Goal: Task Accomplishment & Management: Complete application form

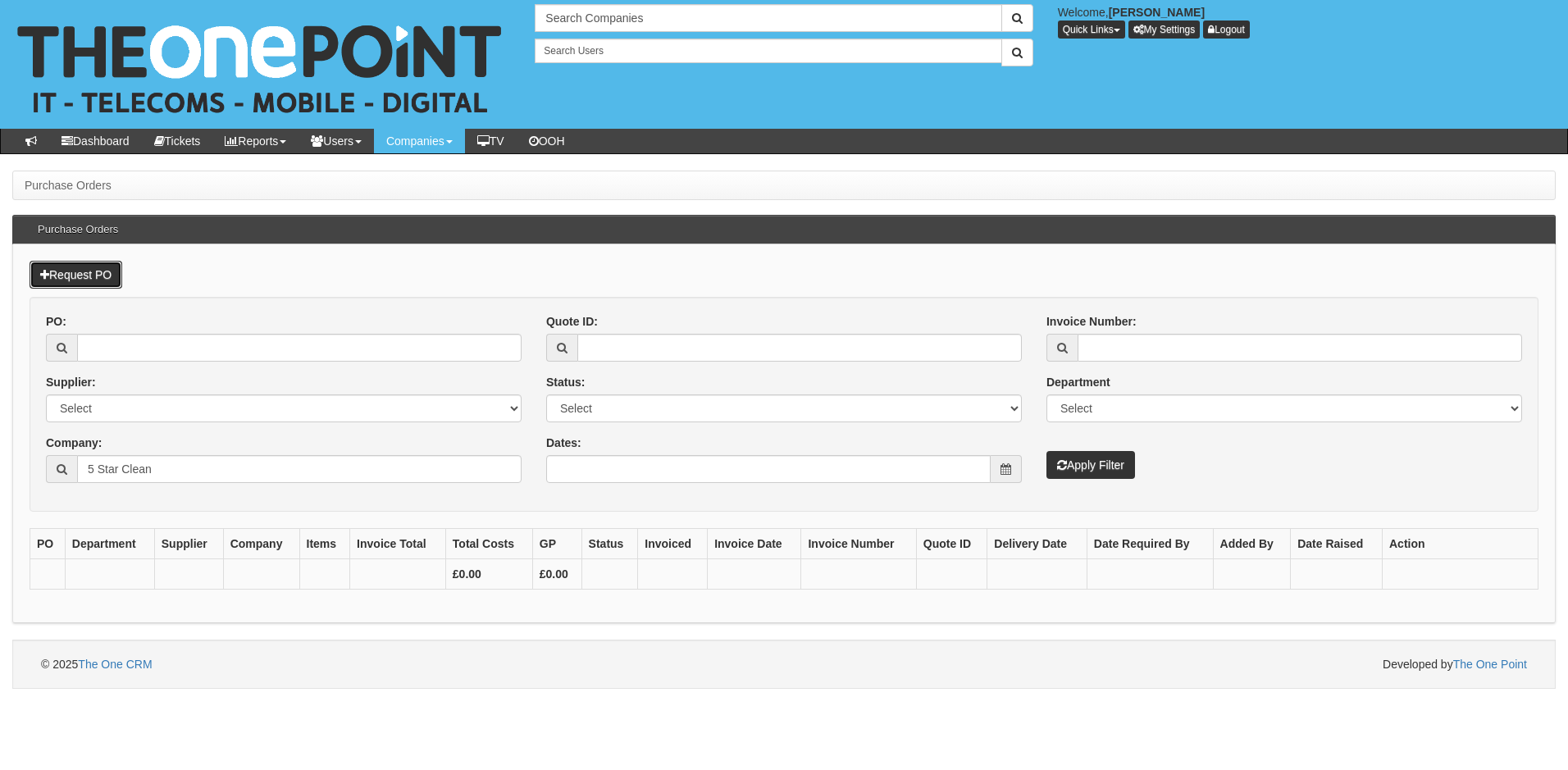
click at [82, 271] on link "Request PO" at bounding box center [76, 274] width 93 height 28
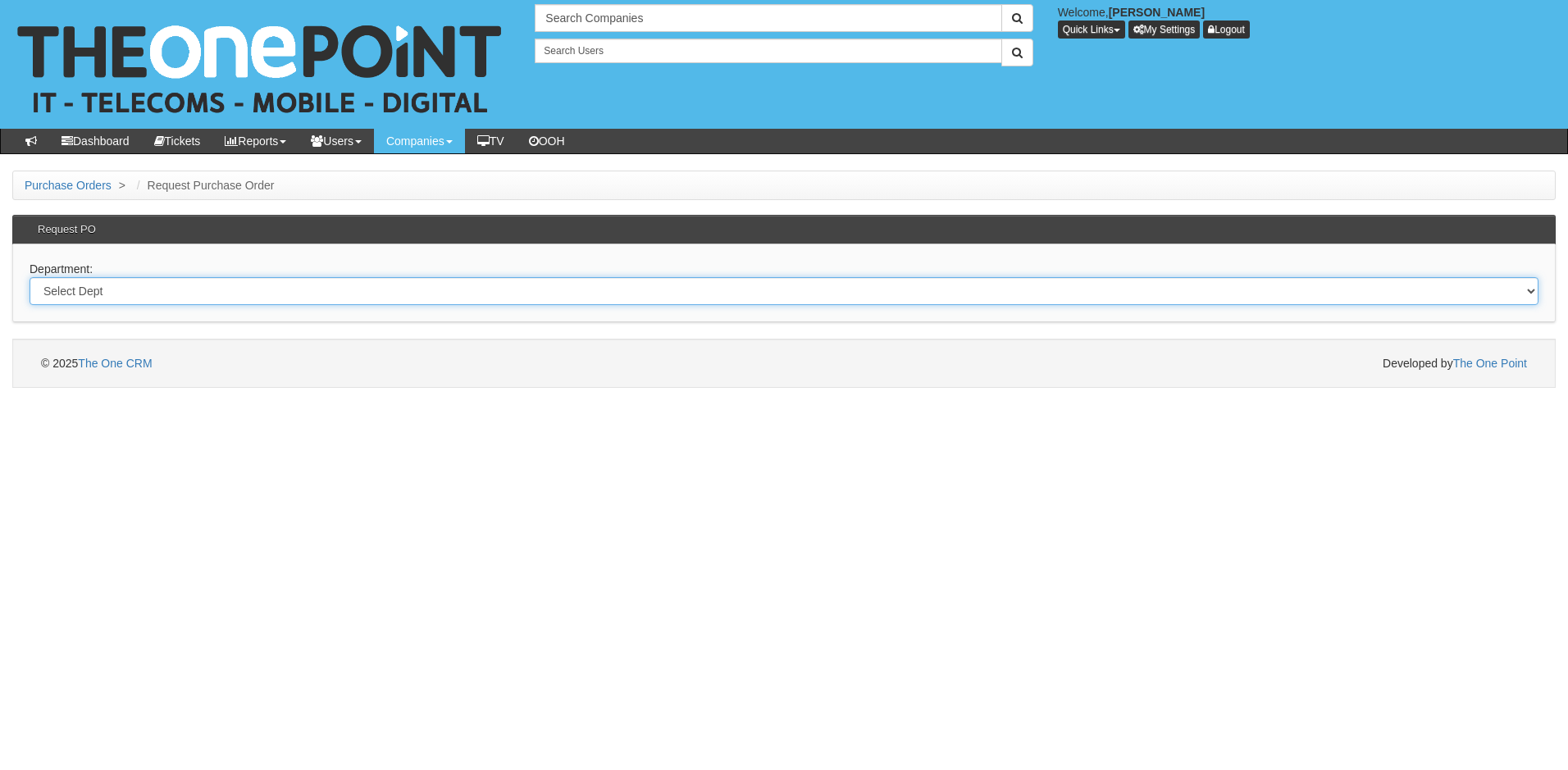
click at [124, 288] on select "Select Dept Digital Internal IT Mobiles Marketing Telecoms" at bounding box center [784, 291] width 1509 height 28
select select "?pipeID=&dept=IT"
click at [30, 278] on select "Select Dept Digital Internal IT Mobiles Marketing Telecoms" at bounding box center [784, 291] width 1509 height 28
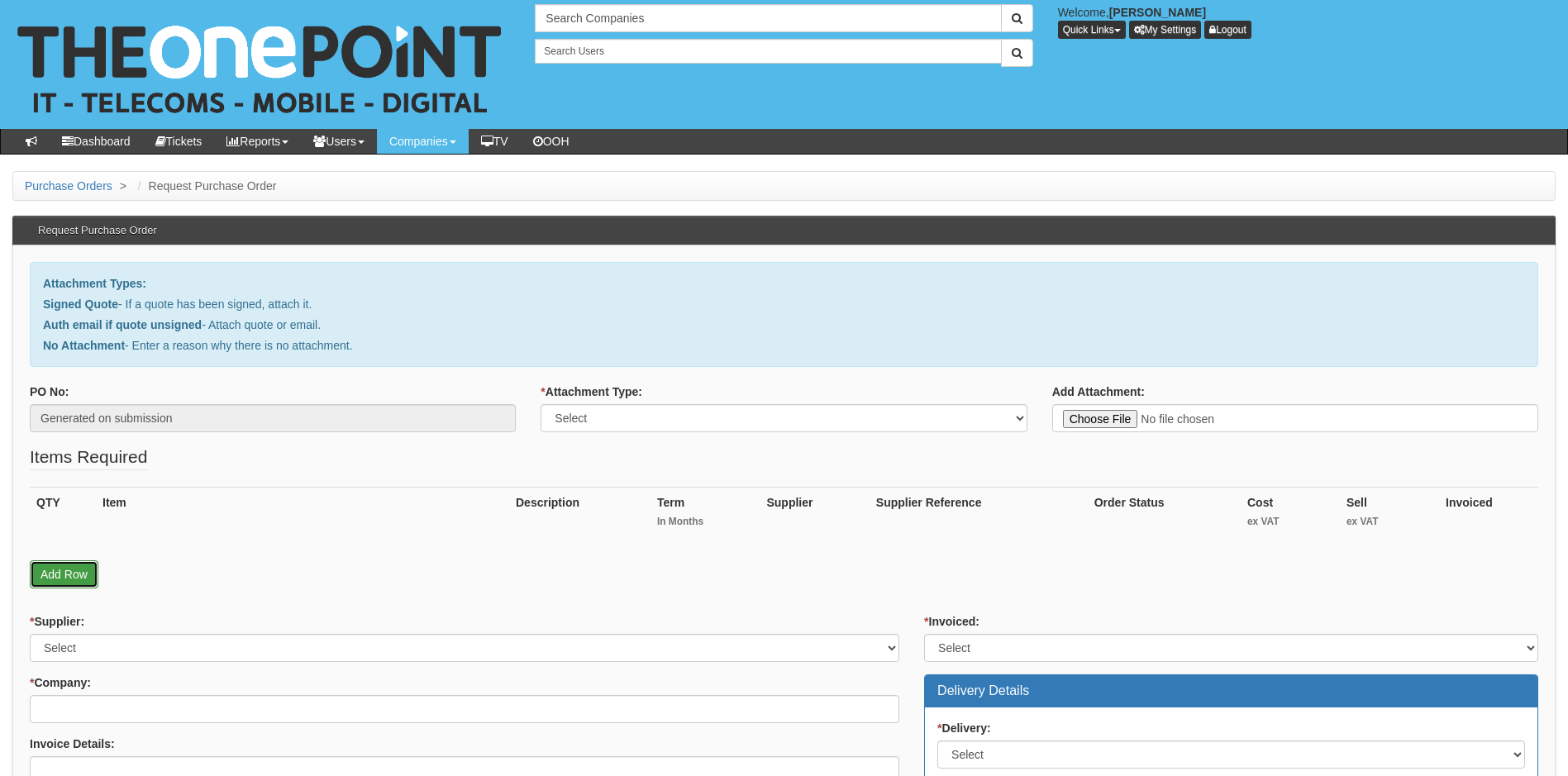
click at [78, 570] on link "Add Row" at bounding box center [64, 574] width 69 height 28
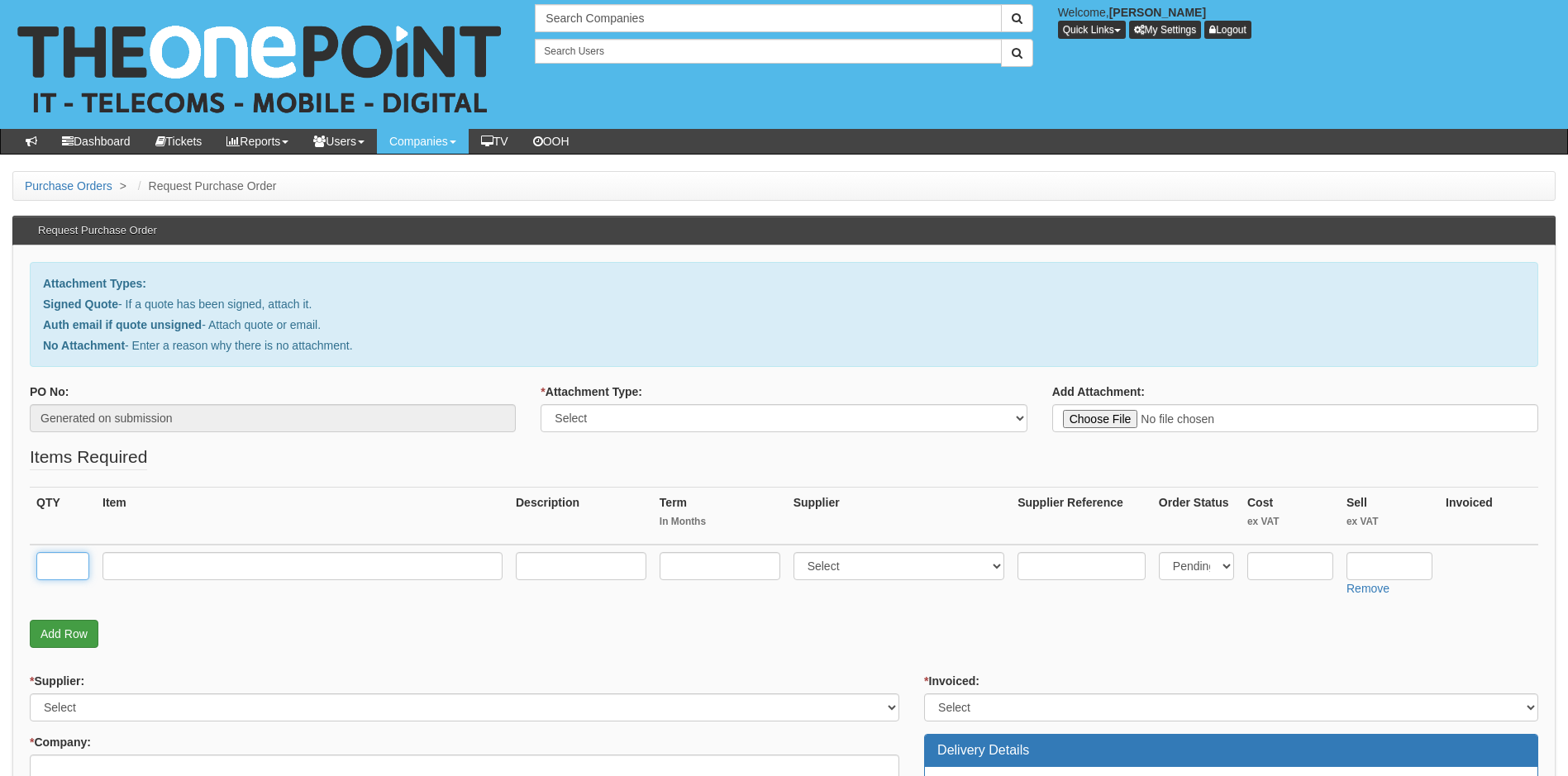
click at [78, 570] on input "text" at bounding box center [62, 566] width 53 height 28
type input "1"
click at [140, 564] on input "text" at bounding box center [302, 566] width 400 height 28
click at [216, 565] on input "text" at bounding box center [302, 566] width 400 height 28
paste input "1-hour Engineer labour"
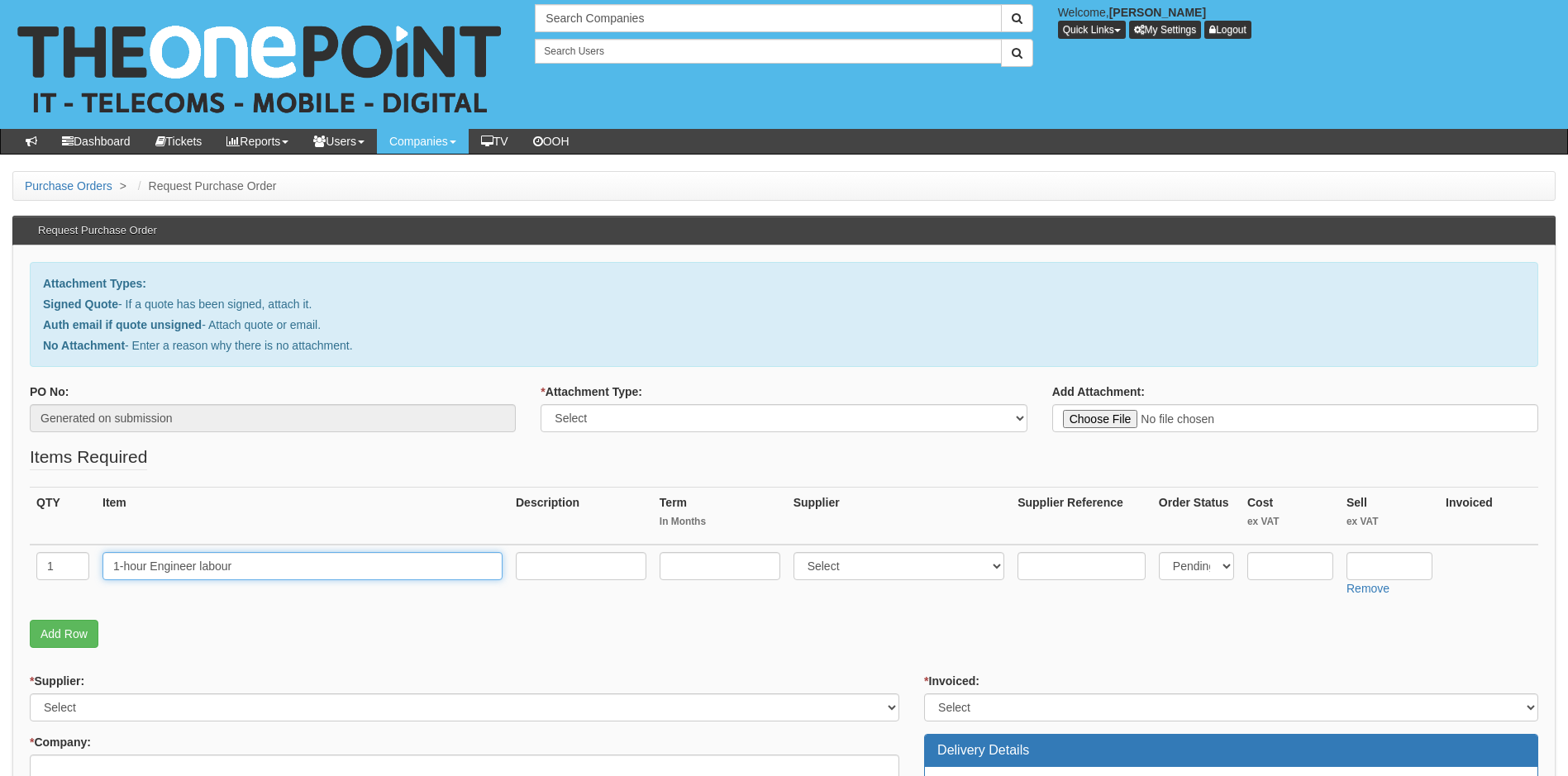
type input "1-hour Engineer labour"
click at [716, 574] on input "text" at bounding box center [720, 566] width 121 height 28
type input "0"
click at [931, 563] on select "Select 123 REG.co.uk 1Password 3 4Gon AA Jones Electric Ltd Abzorb Access Group…" at bounding box center [899, 566] width 211 height 28
select select "81"
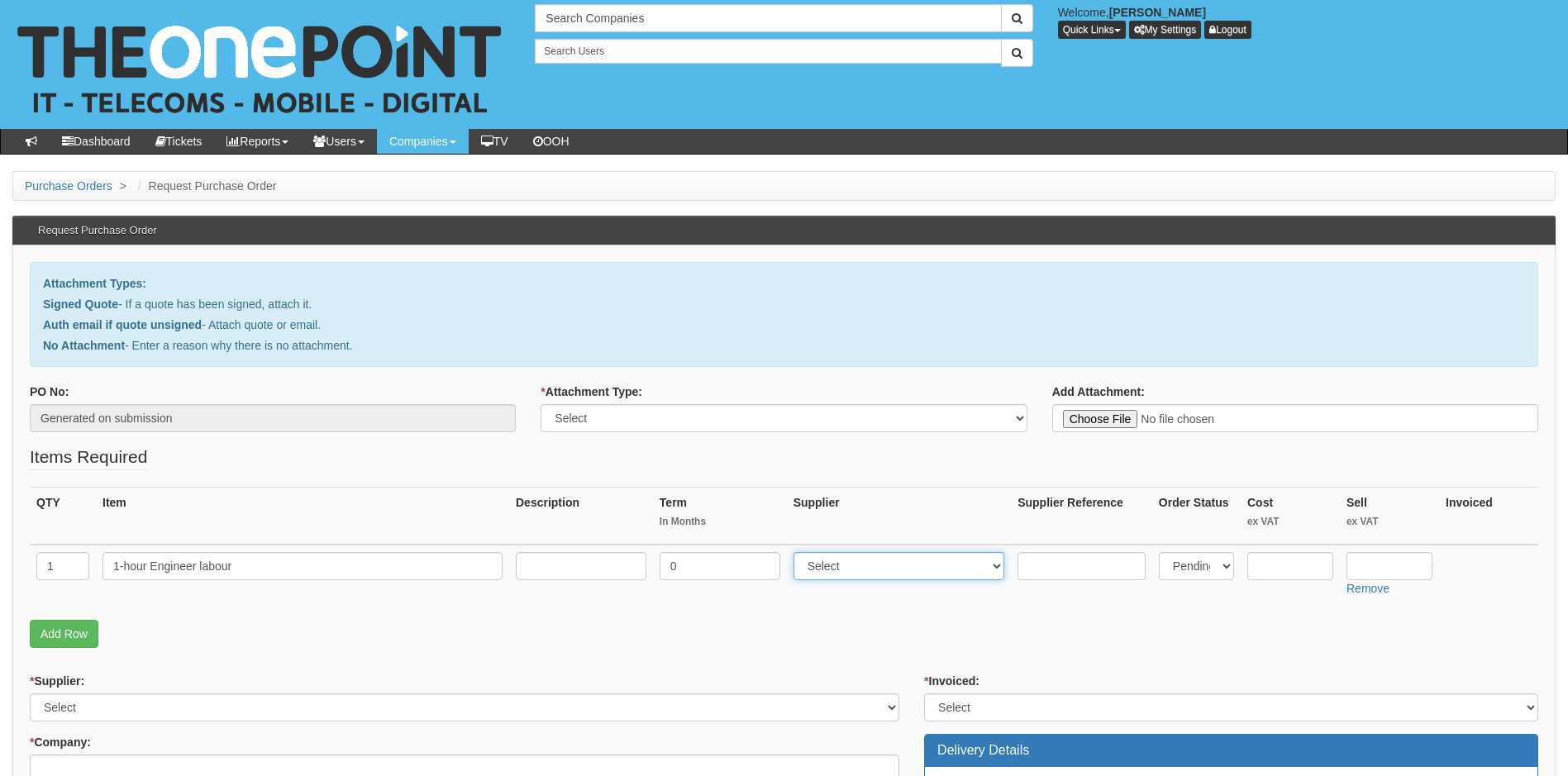
click at [797, 552] on select "Select 123 REG.co.uk 1Password 3 4Gon AA Jones Electric Ltd Abzorb Access Group…" at bounding box center [899, 566] width 211 height 28
type input "55"
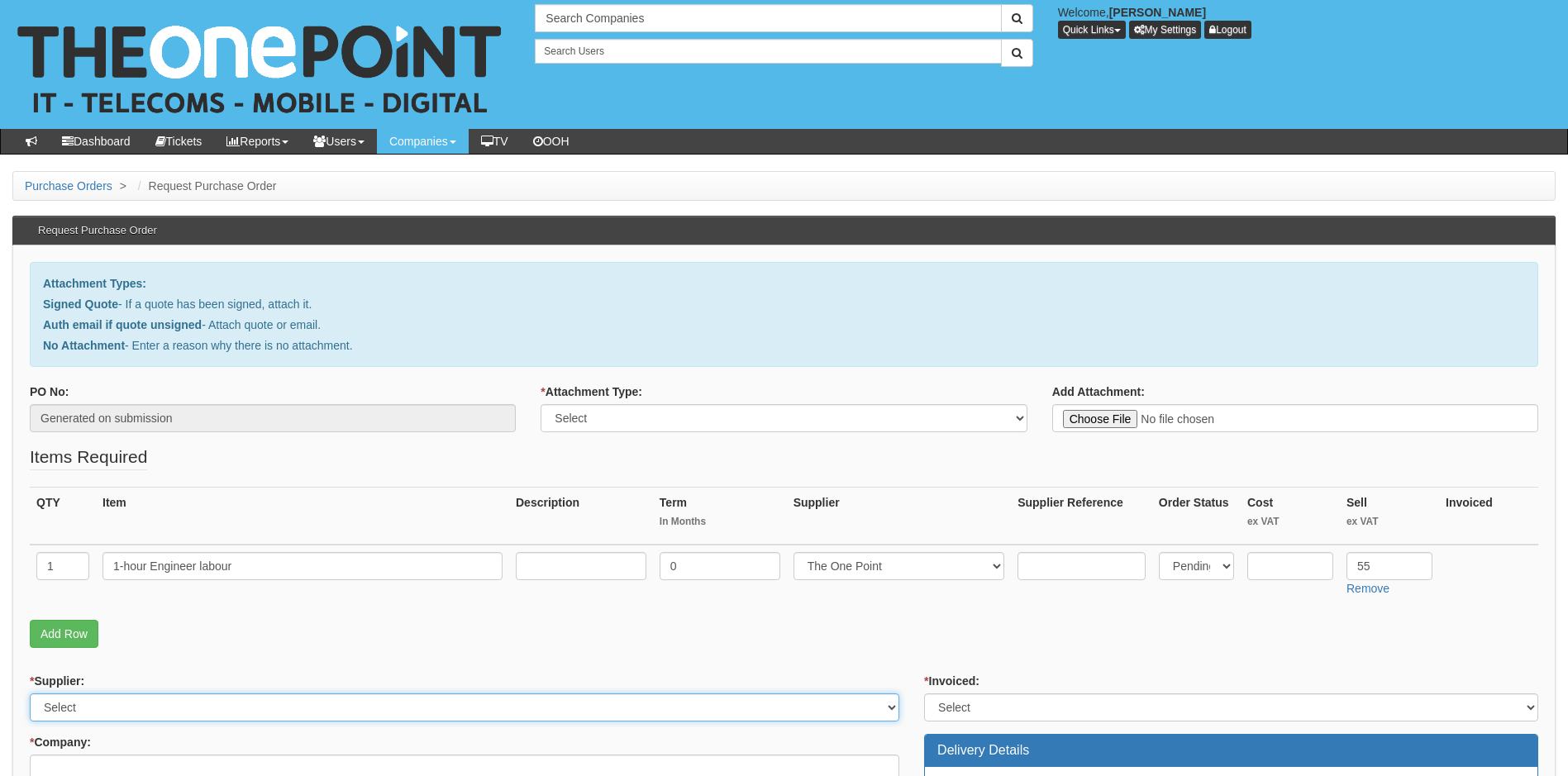
click at [329, 706] on select "Select 123 REG.co.uk 1Password 3 4Gon AA Jones Electric Ltd Abzorb Access Group…" at bounding box center [465, 707] width 870 height 28
select select "81"
click at [329, 706] on select "Select 123 REG.co.uk 1Password 3 4Gon AA Jones Electric Ltd Abzorb Access Group…" at bounding box center [465, 707] width 870 height 28
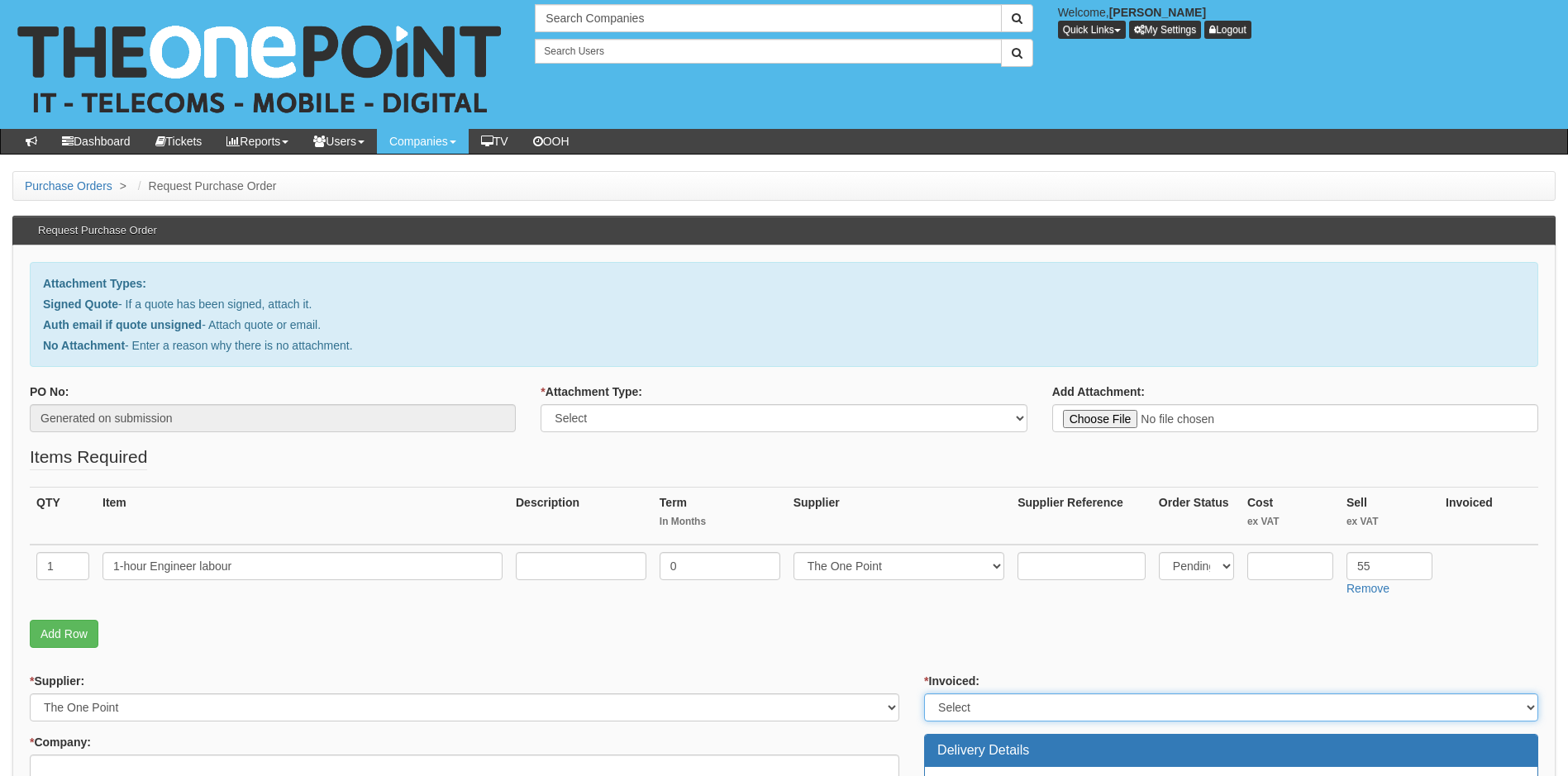
click at [1062, 702] on select "Select Yes No N/A STB (part of order)" at bounding box center [1231, 707] width 614 height 28
select select "1"
click at [924, 693] on select "Select Yes No N/A STB (part of order)" at bounding box center [1231, 707] width 614 height 28
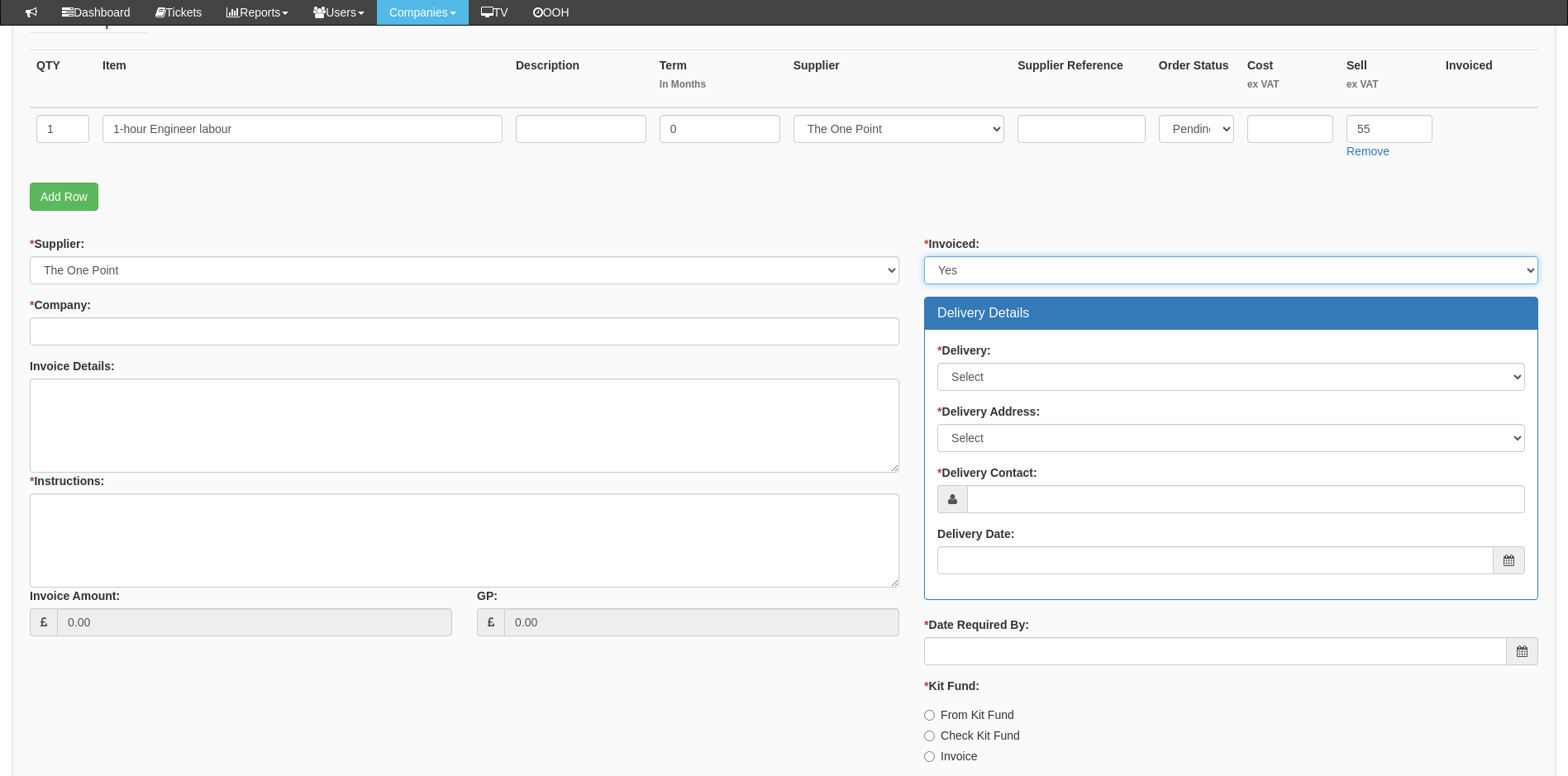
scroll to position [413, 0]
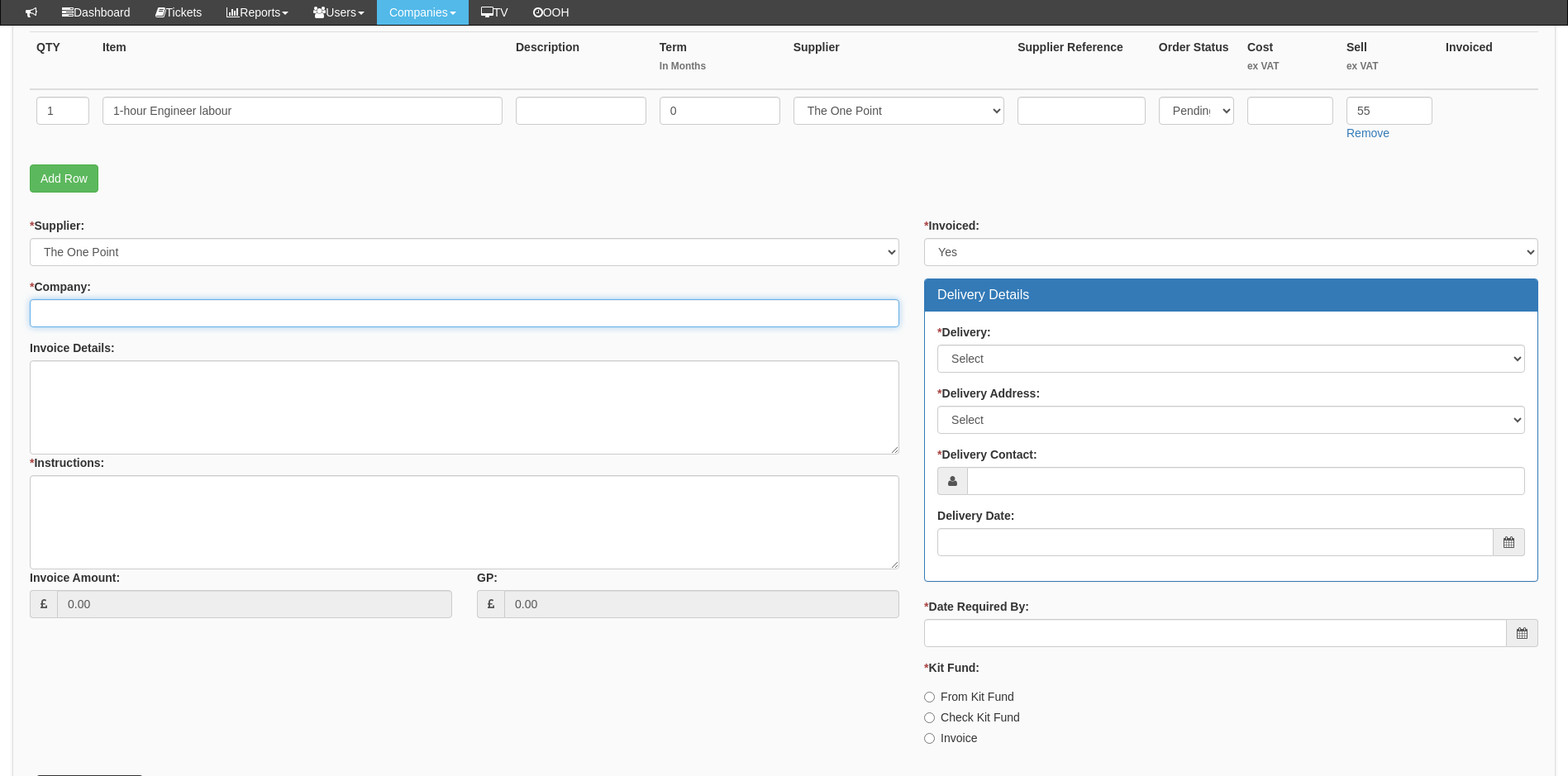
click at [112, 309] on input "* Company:" at bounding box center [465, 313] width 870 height 28
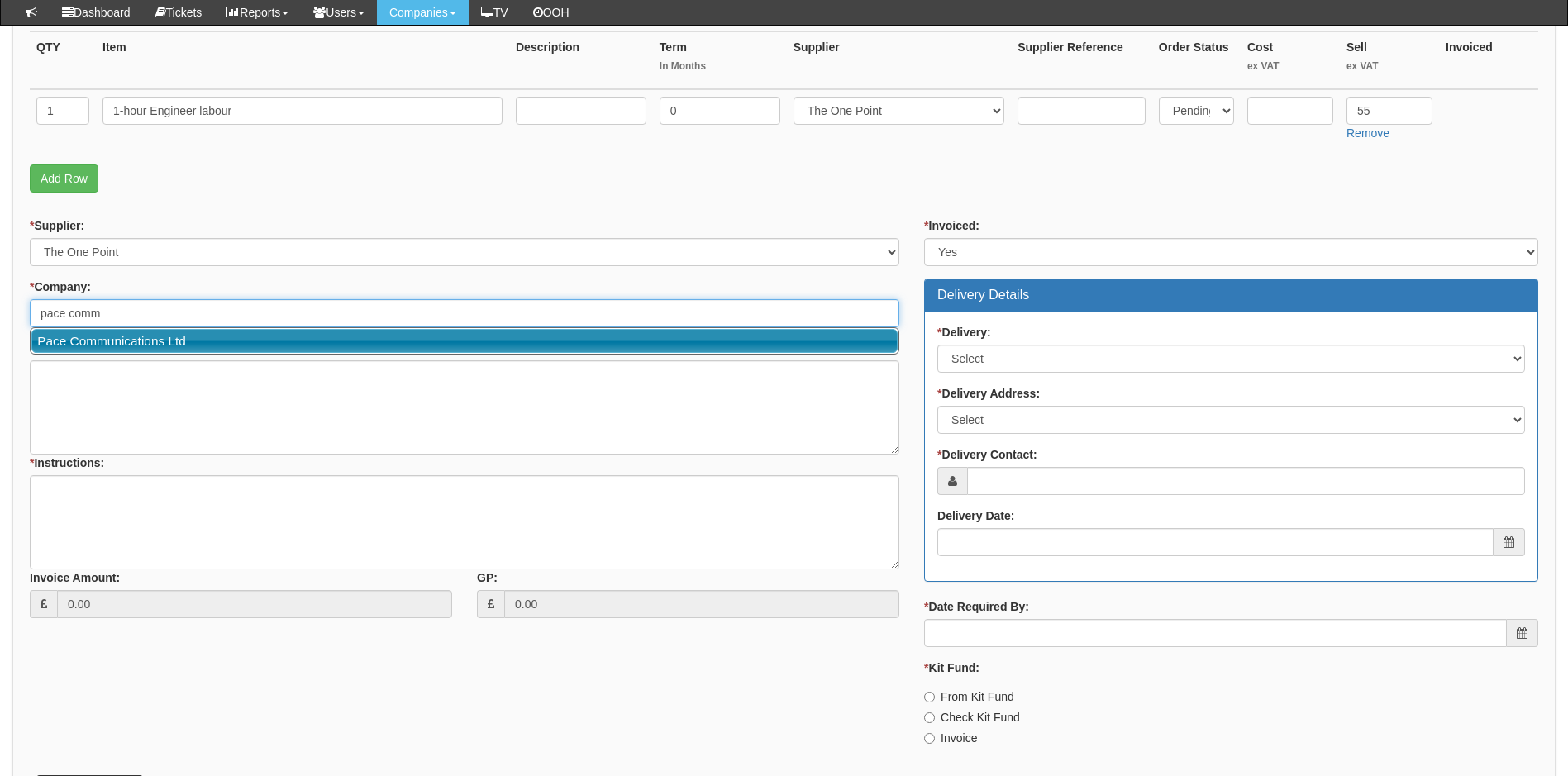
click at [199, 341] on link "Pace Communications Ltd" at bounding box center [465, 341] width 866 height 24
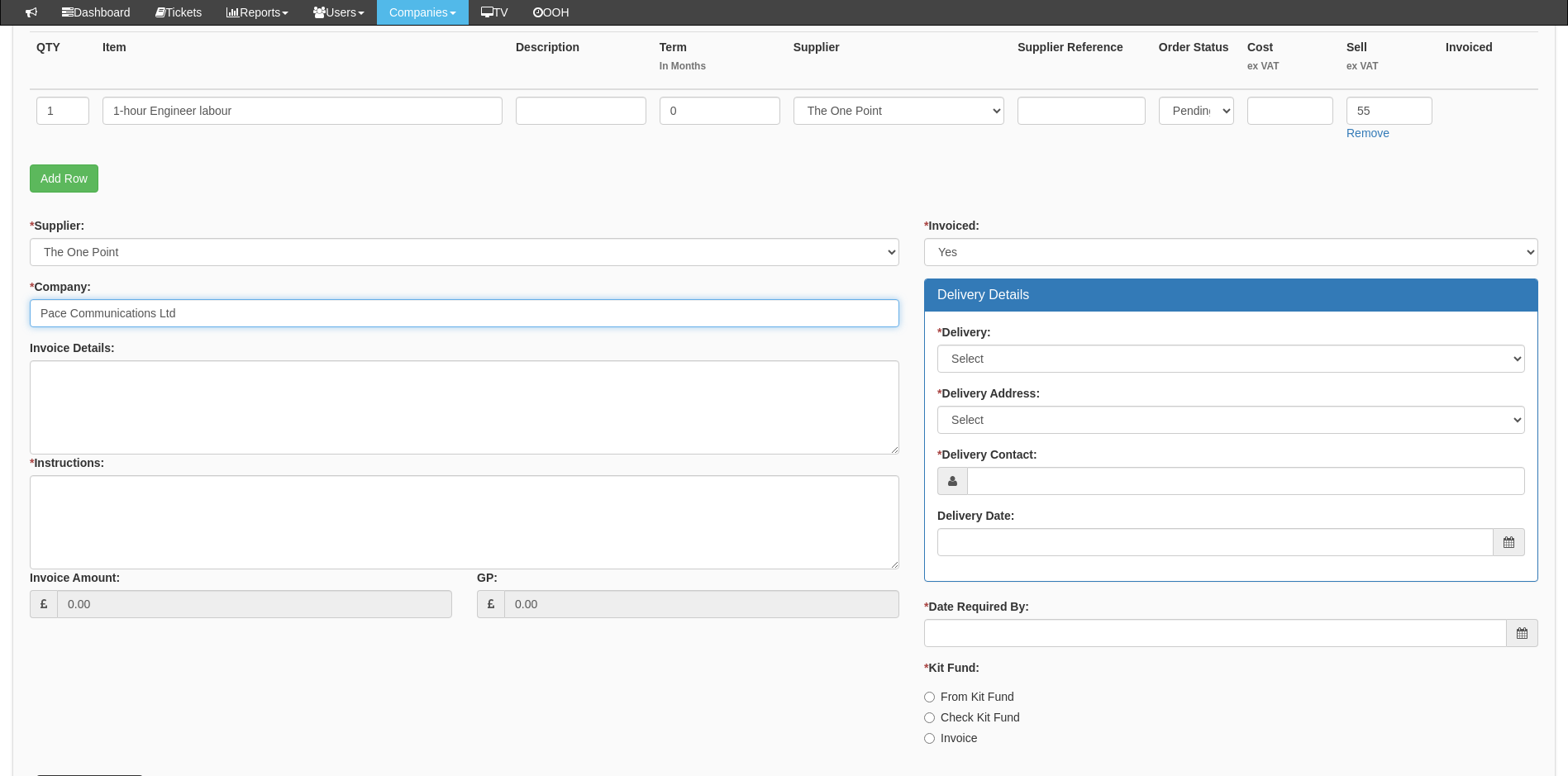
type input "Pace Communications Ltd"
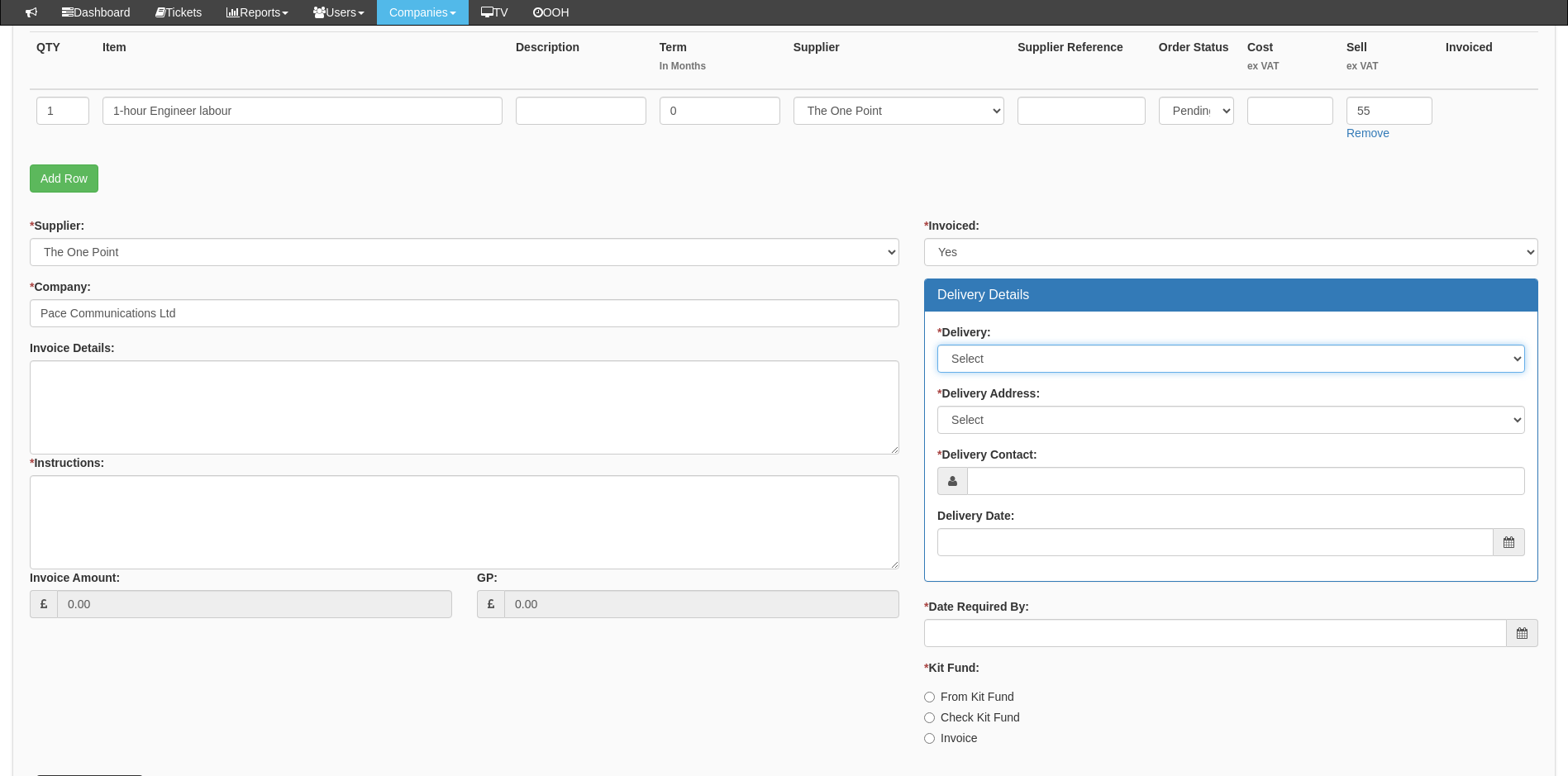
click at [1057, 360] on select "Select No Not Applicable Yes" at bounding box center [1231, 358] width 587 height 28
select select "3"
click at [937, 345] on select "Select No Not Applicable Yes" at bounding box center [1231, 358] width 587 height 28
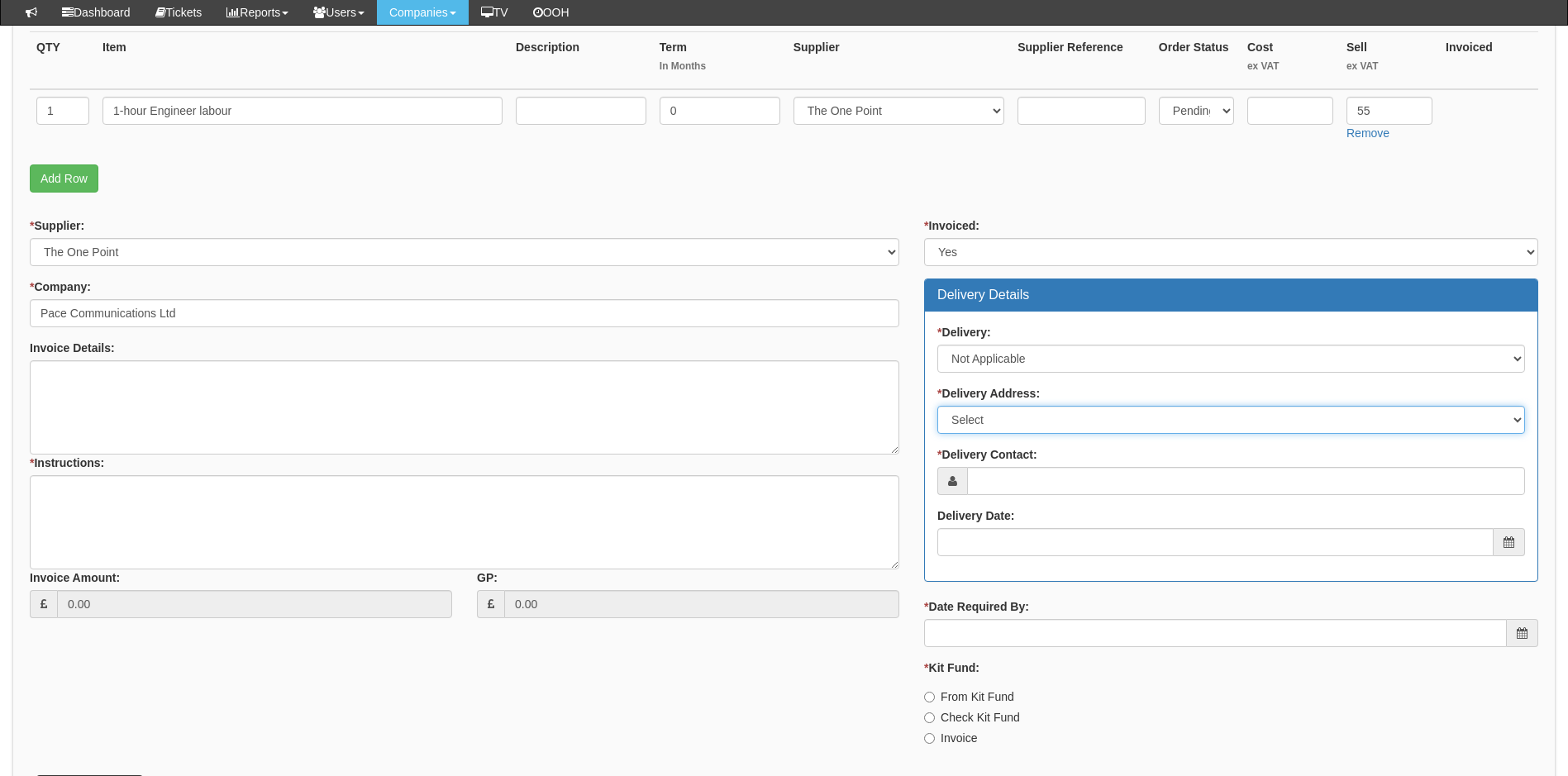
click at [1071, 411] on select "Select Not Applicable Main Address - HU12LP Other" at bounding box center [1231, 420] width 587 height 28
select select "N/A"
click at [937, 406] on select "Select Not Applicable Main Address - HU12LP Other" at bounding box center [1231, 420] width 587 height 28
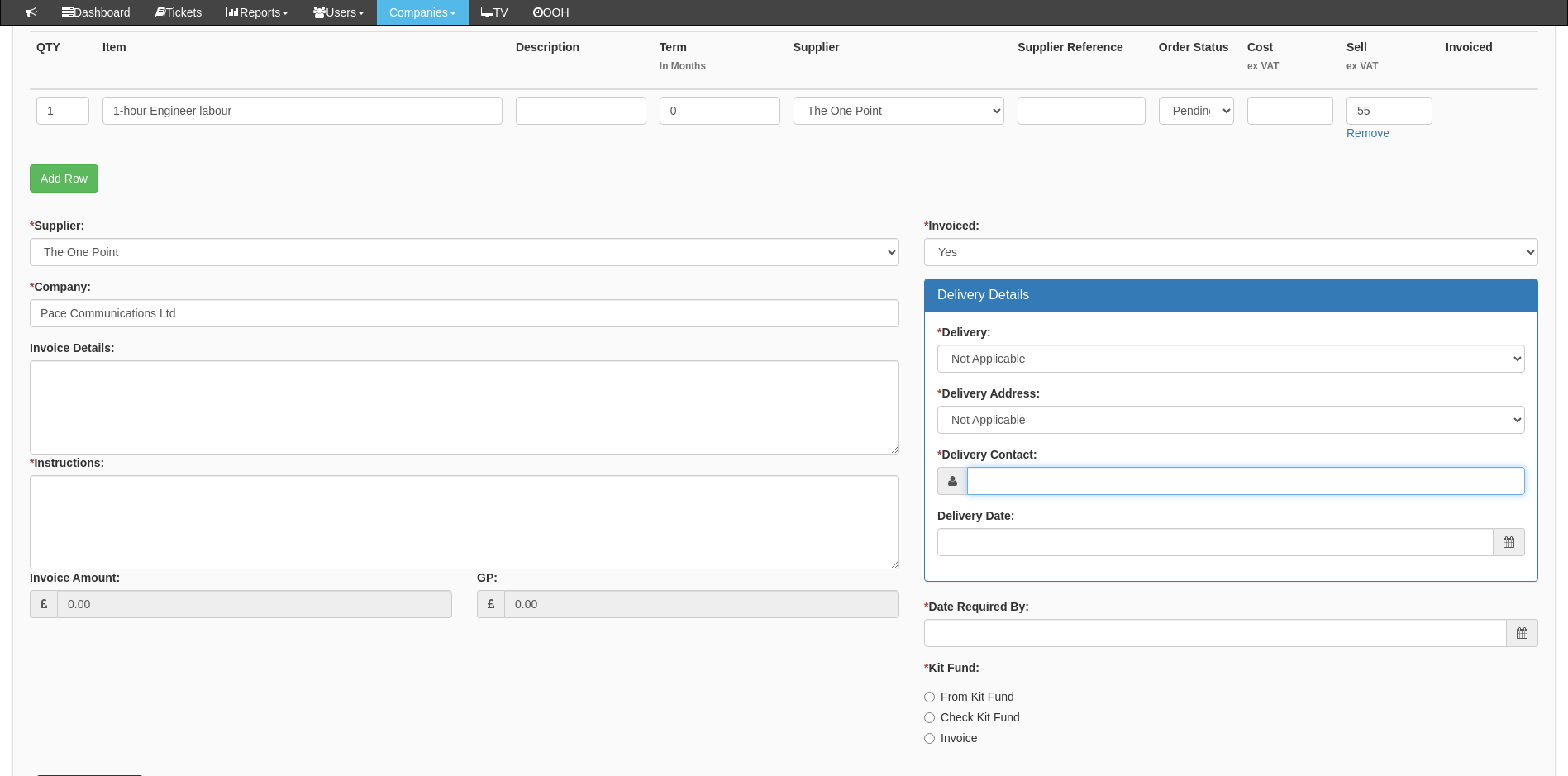
click at [1059, 470] on input "* Delivery Contact:" at bounding box center [1246, 481] width 558 height 28
click at [1074, 480] on input "* Delivery Contact:" at bounding box center [1246, 481] width 558 height 28
paste input "katie.wallis@pacecomms.co.uk"
type input "katie.wallis@pacecomms.co.uk"
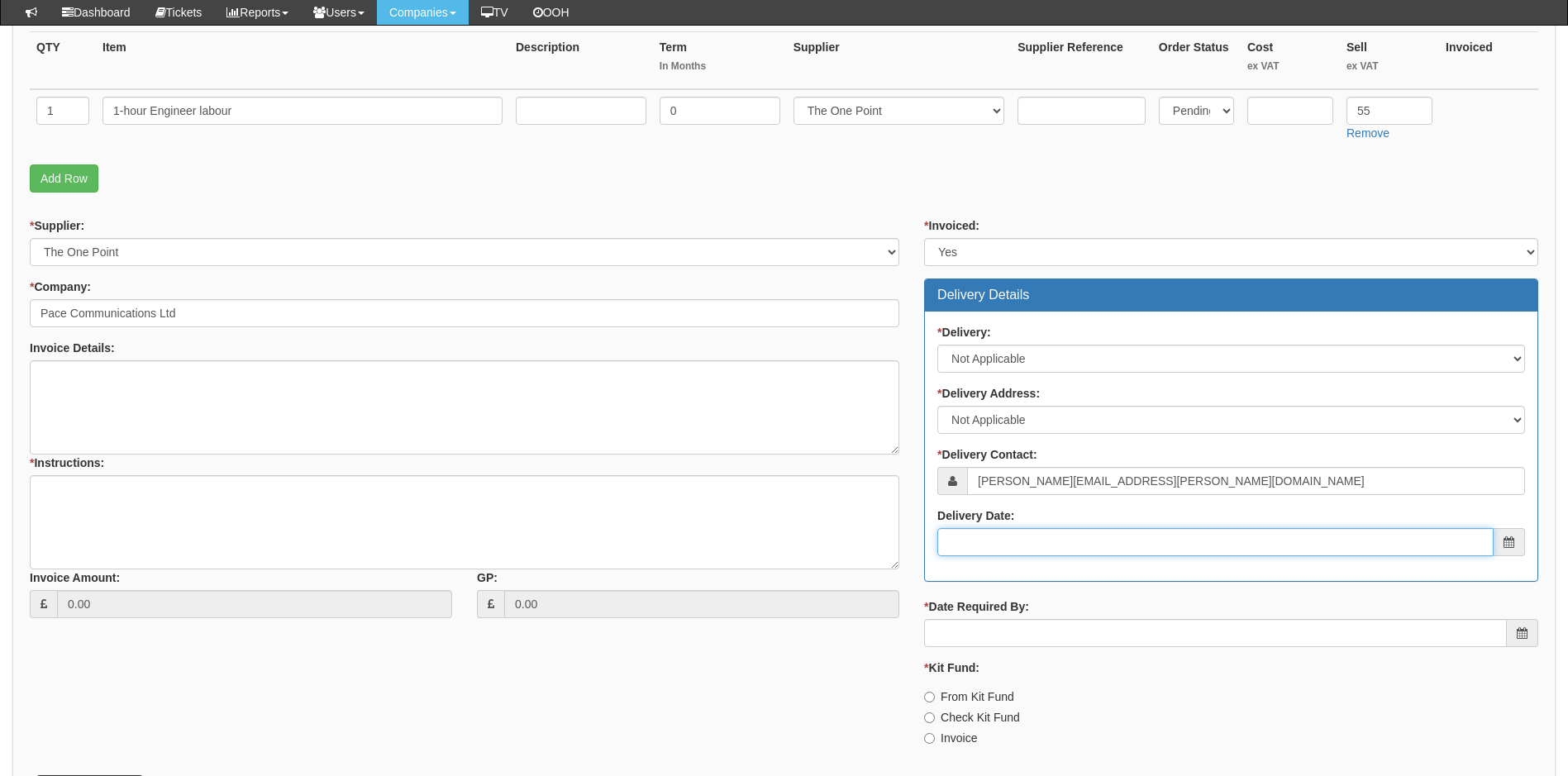
click at [1067, 551] on input "Delivery Date:" at bounding box center [1215, 541] width 556 height 28
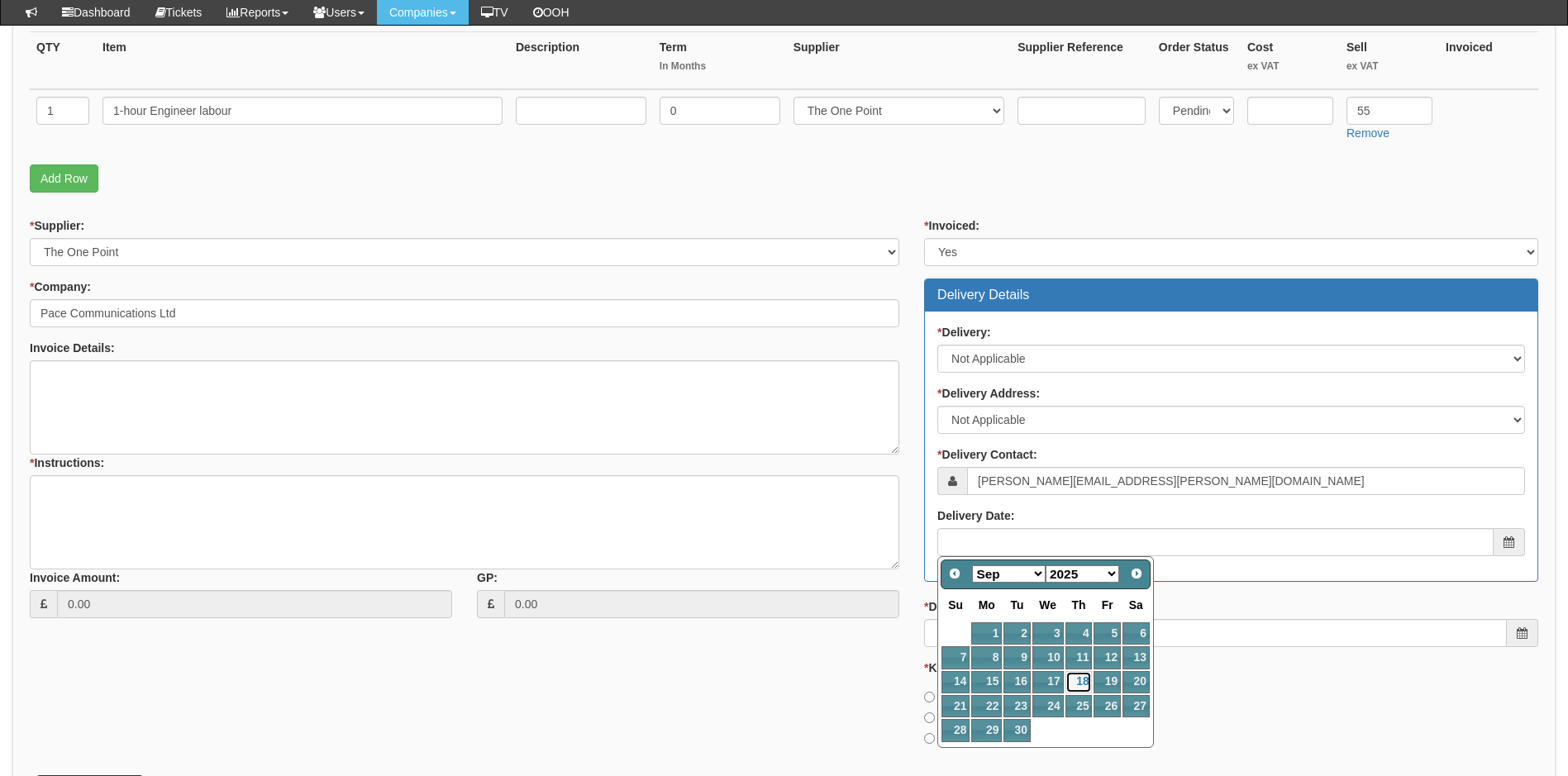
click at [1084, 687] on link "18" at bounding box center [1079, 682] width 27 height 23
type input "[DATE]"
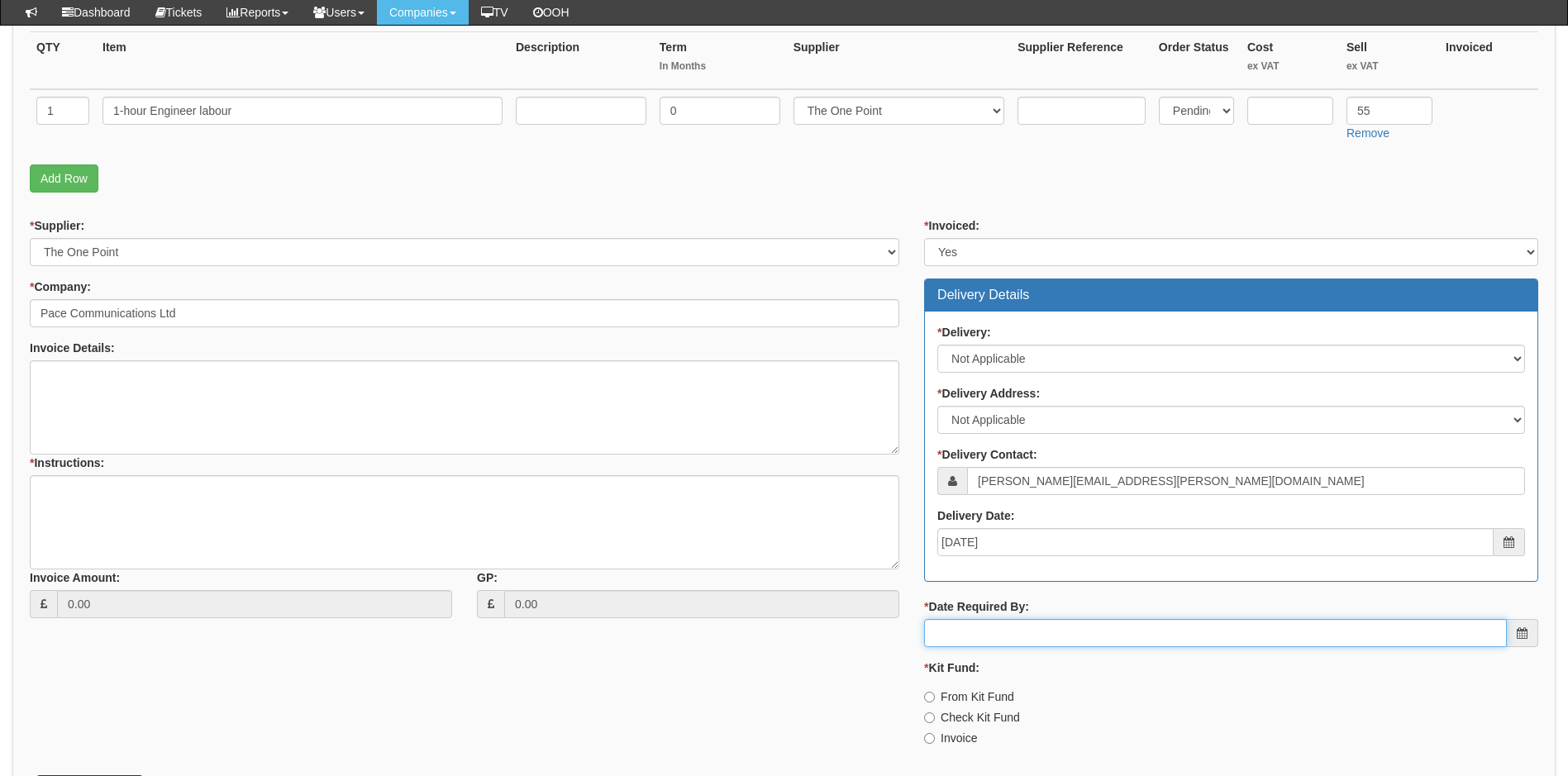
click at [1063, 640] on input "* Date Required By:" at bounding box center [1215, 633] width 583 height 28
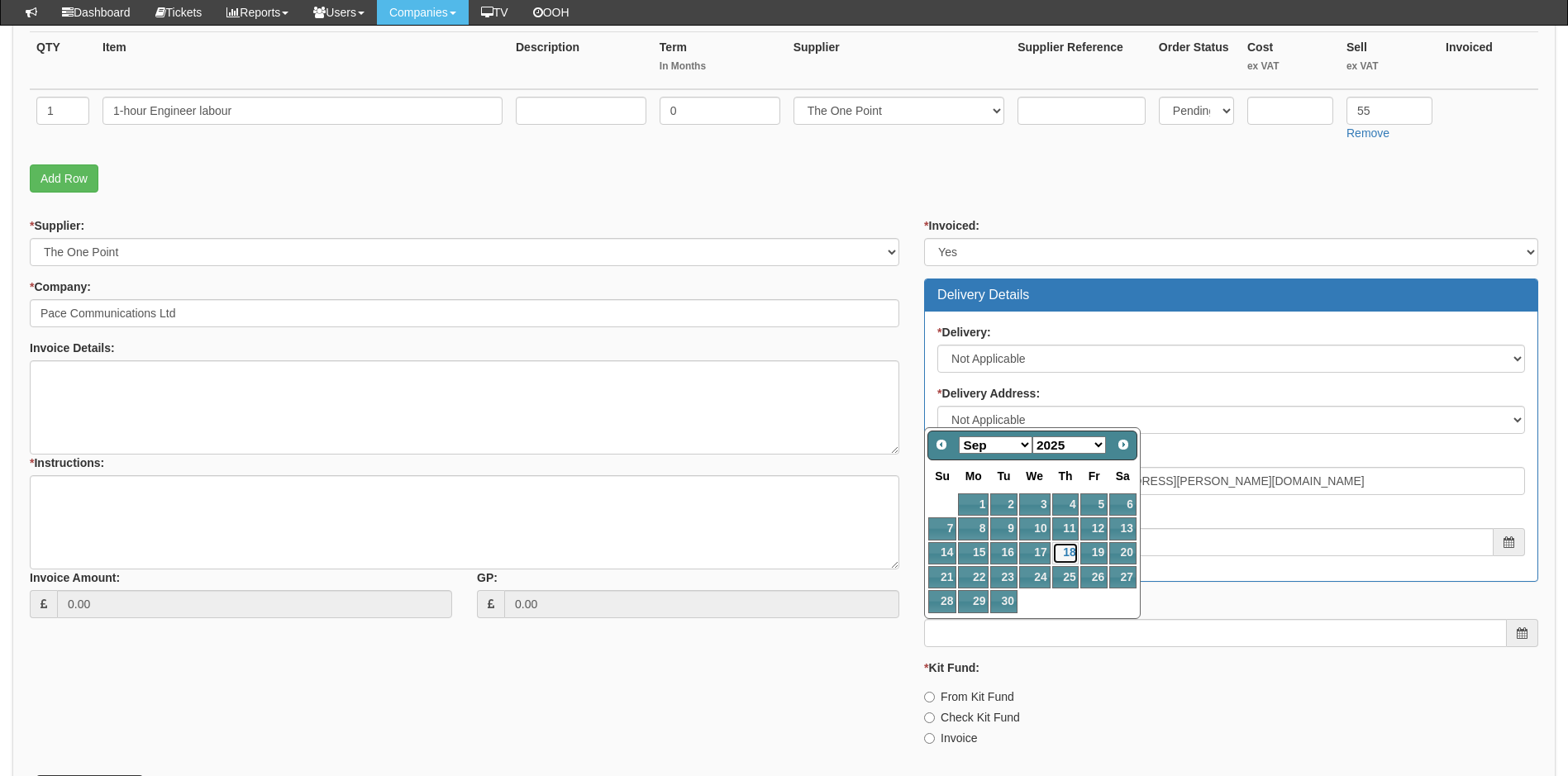
click at [1067, 550] on link "18" at bounding box center [1065, 553] width 27 height 23
type input "[DATE]"
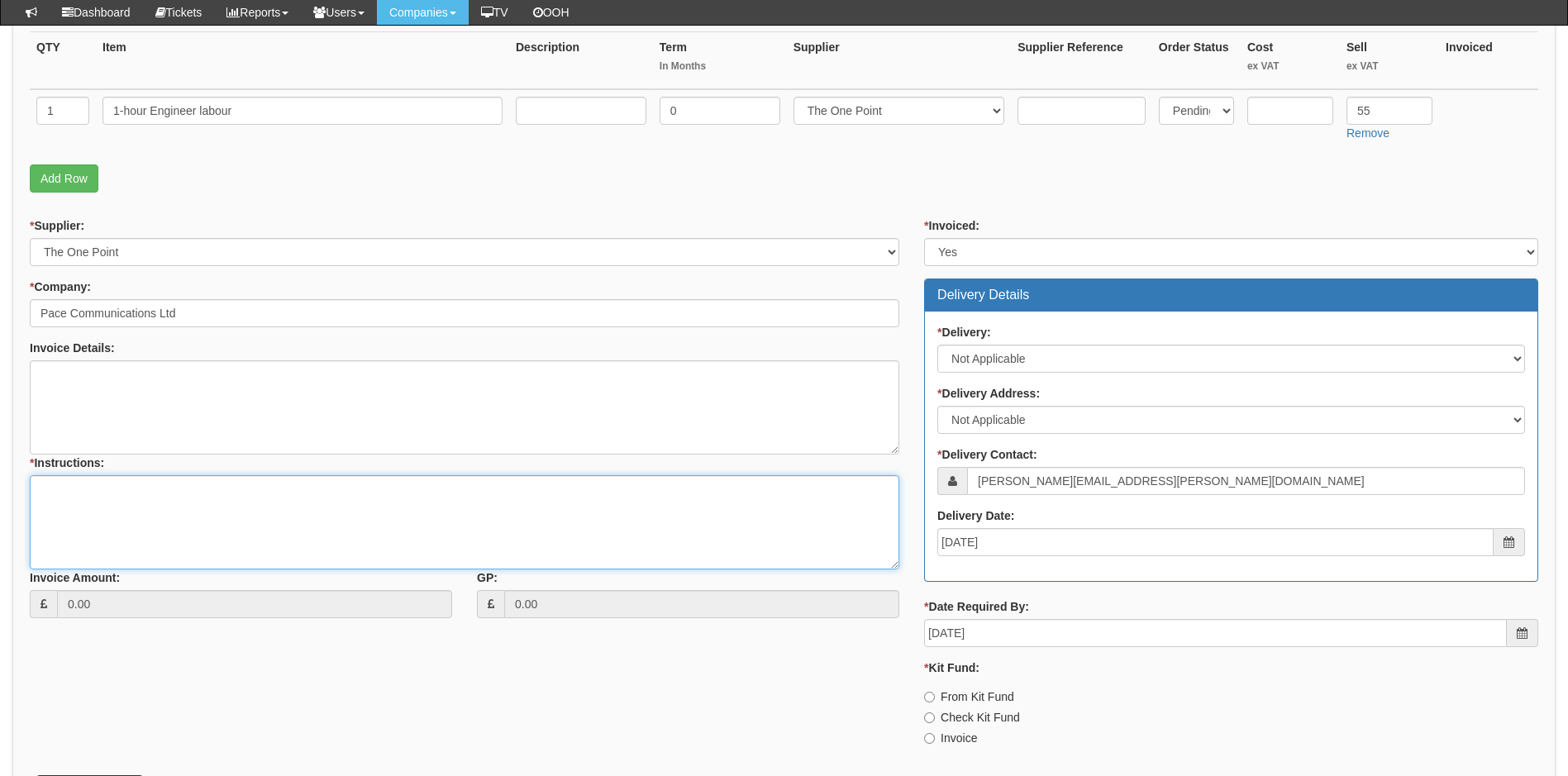
click at [69, 493] on textarea "* Instructions:" at bounding box center [465, 522] width 870 height 94
type textarea "A"
click at [421, 490] on textarea "Charge for remote access setup. Accounts, please send invoice to" at bounding box center [465, 522] width 870 height 94
paste textarea "hello@pacecomms.co.uk"
click at [300, 492] on textarea "Charge for remote access setup. Accounts, please send invoice to hello@pacecomm…" at bounding box center [465, 522] width 870 height 94
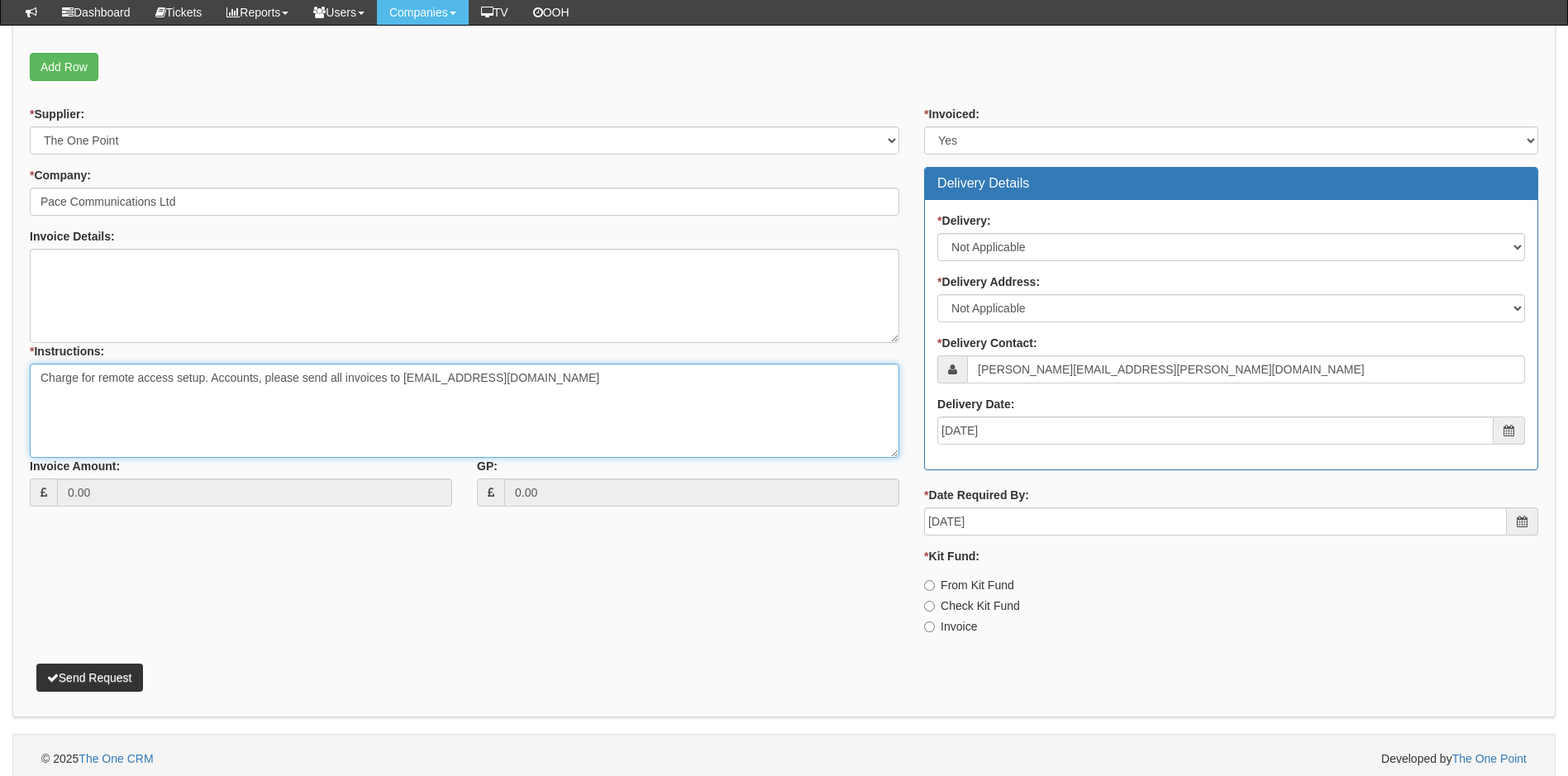
scroll to position [532, 0]
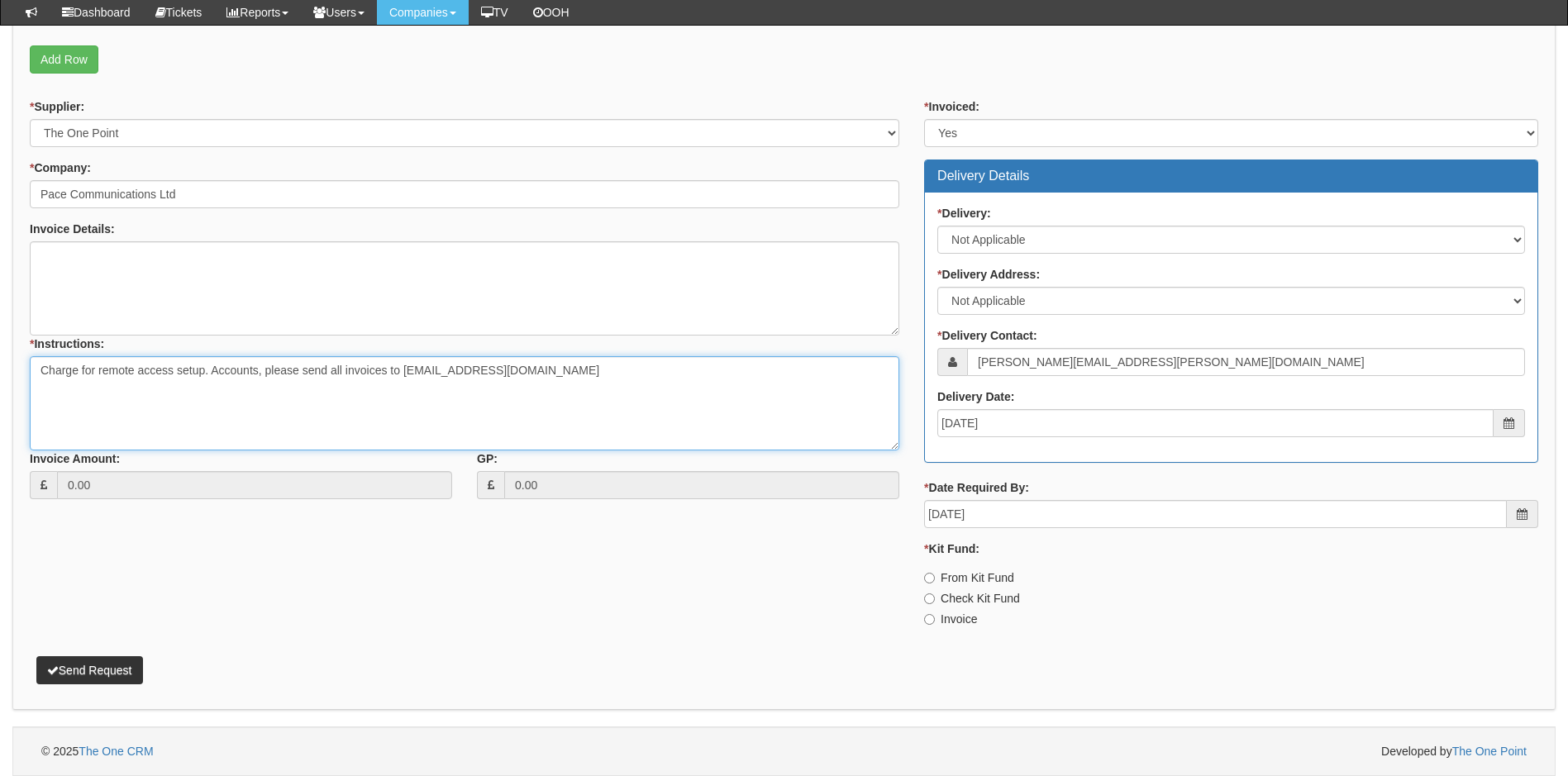
type textarea "Charge for remote access setup. Accounts, please send all invoices to hello@pac…"
click at [112, 674] on button "Send Request" at bounding box center [89, 670] width 106 height 28
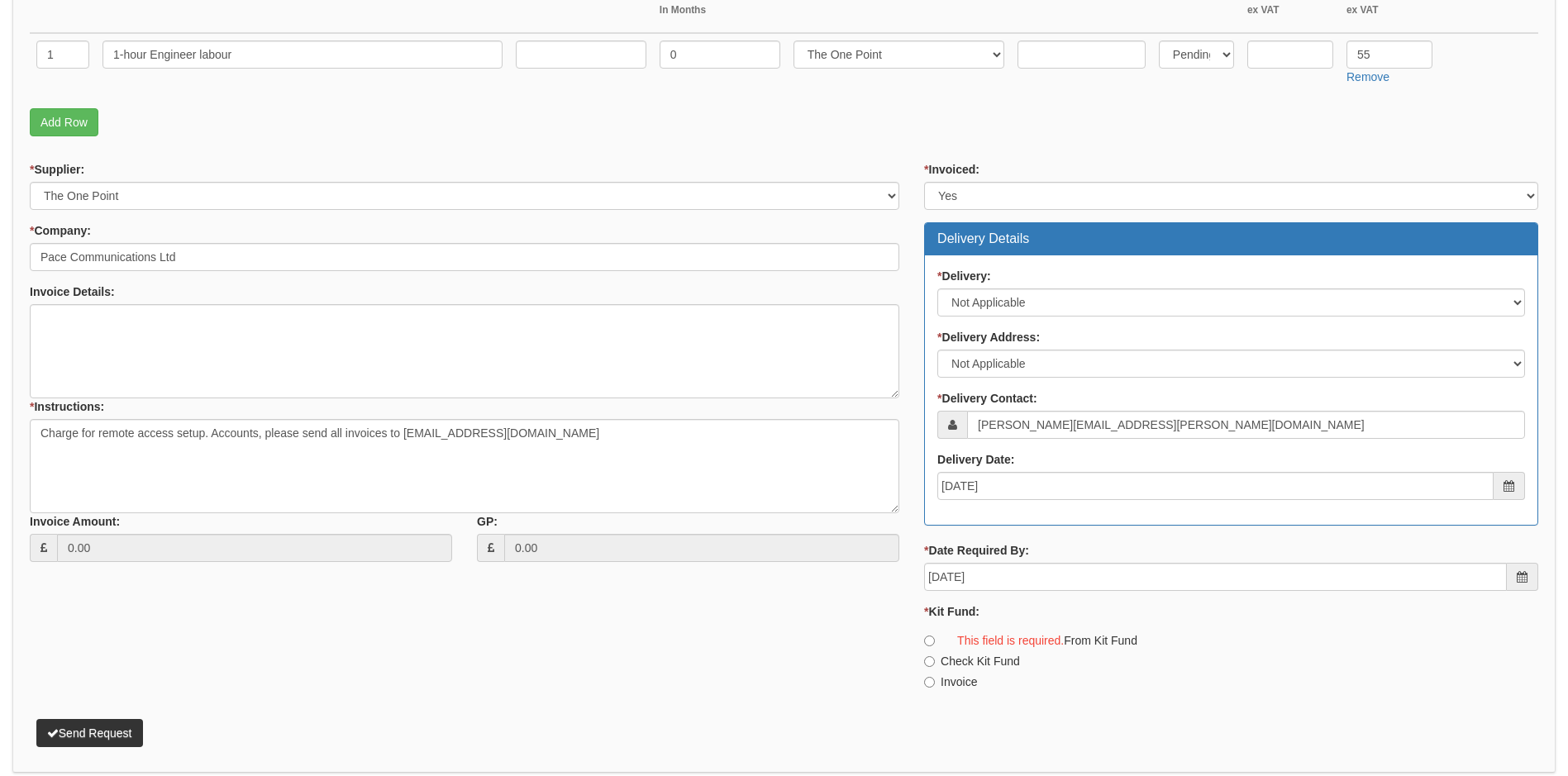
scroll to position [0, 0]
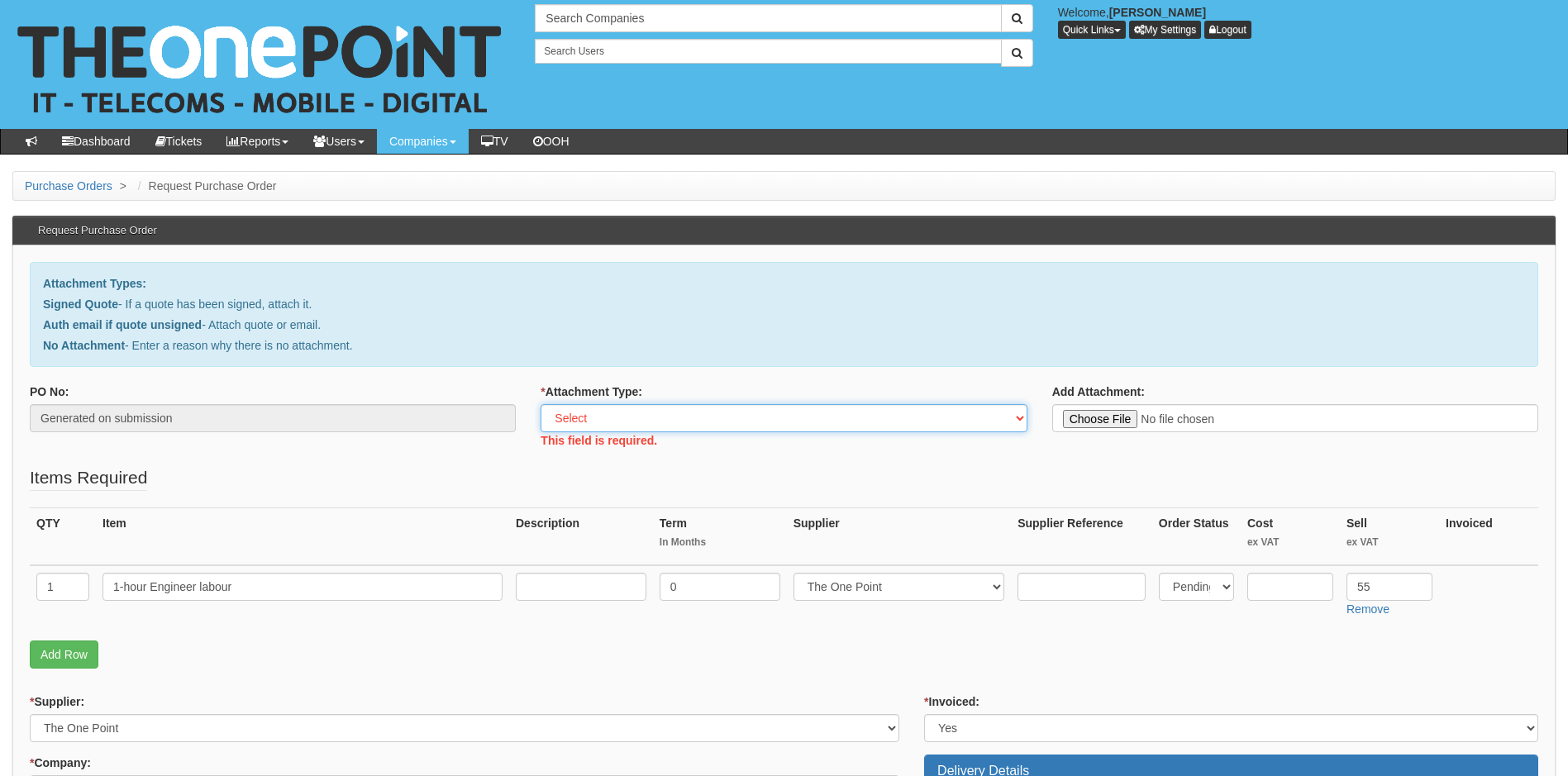
click at [696, 418] on select "Select Signed Quote Auth email with quote if unsigned No Attachment" at bounding box center [783, 418] width 486 height 28
select select "Signed Quote"
click at [540, 404] on select "Select Signed Quote Auth email with quote if unsigned No Attachment" at bounding box center [783, 418] width 486 height 28
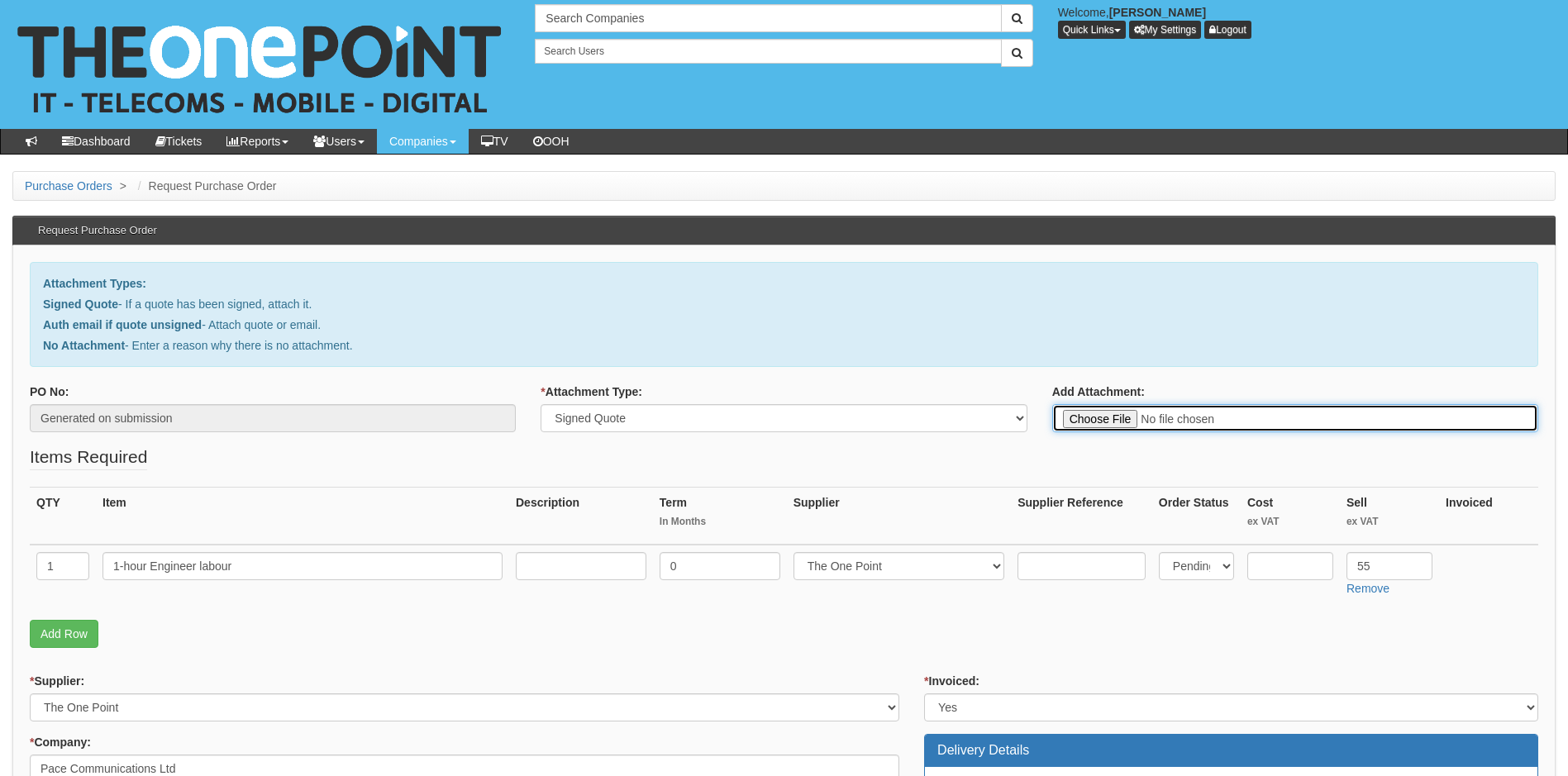
click at [1084, 418] on input "Add Attachment:" at bounding box center [1295, 418] width 486 height 28
type input "C:\fakepath\Pace Communications - Engineering Charge for new user creation in N…"
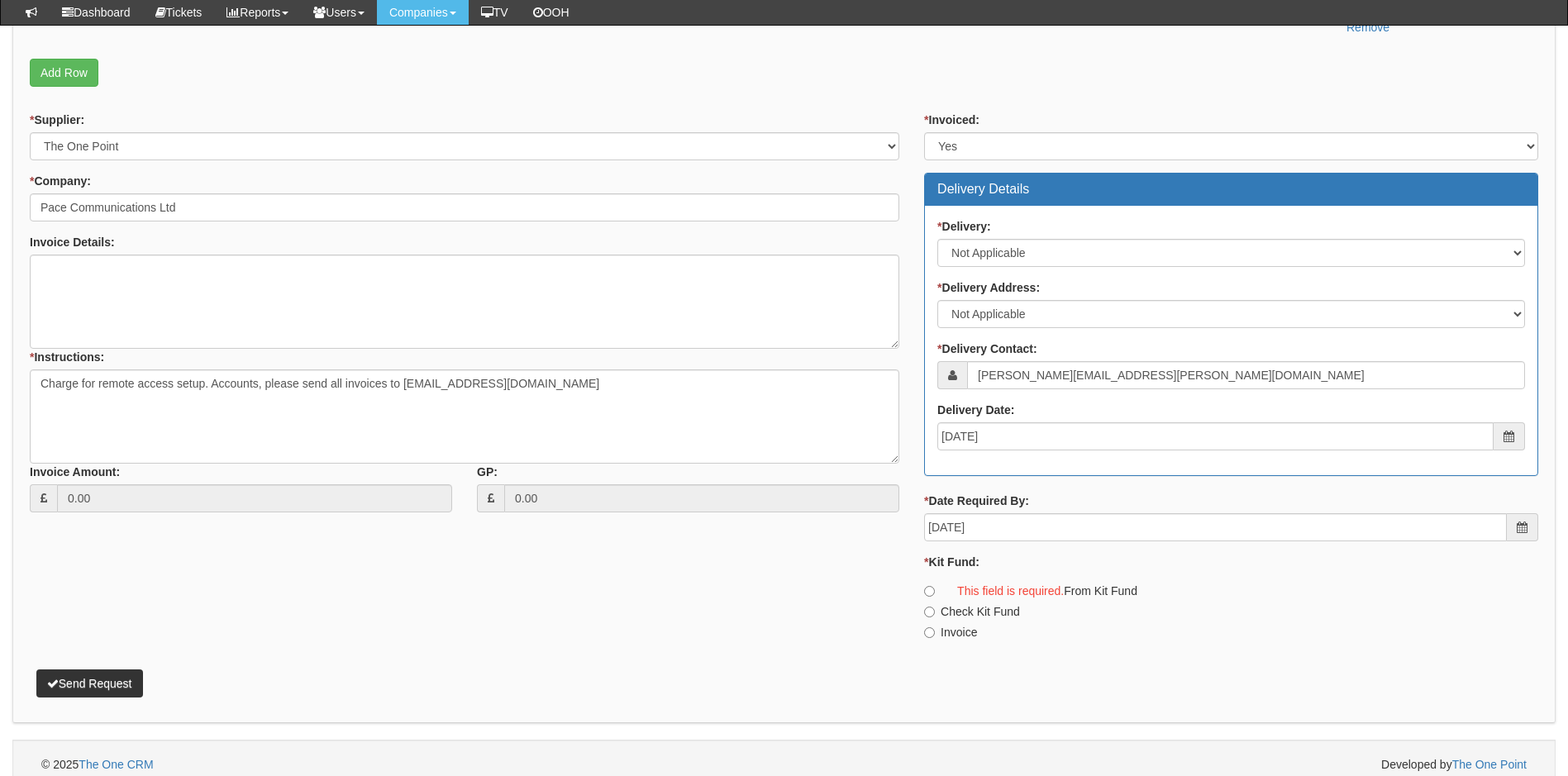
scroll to position [532, 0]
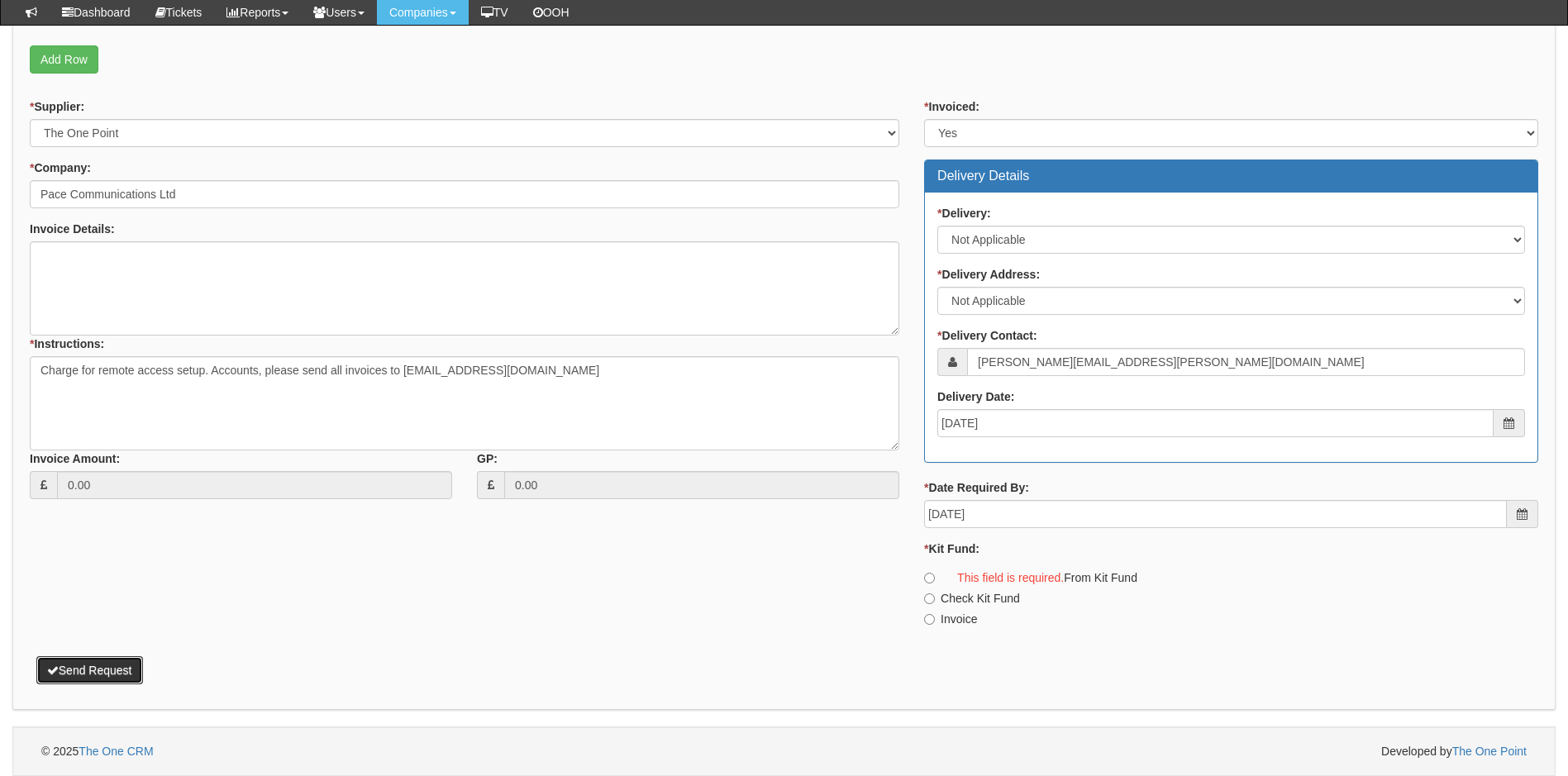
click at [110, 667] on button "Send Request" at bounding box center [89, 670] width 106 height 28
click at [927, 619] on input "Invoice" at bounding box center [929, 620] width 11 height 11
radio input "true"
click at [114, 670] on button "Send Request" at bounding box center [89, 670] width 106 height 28
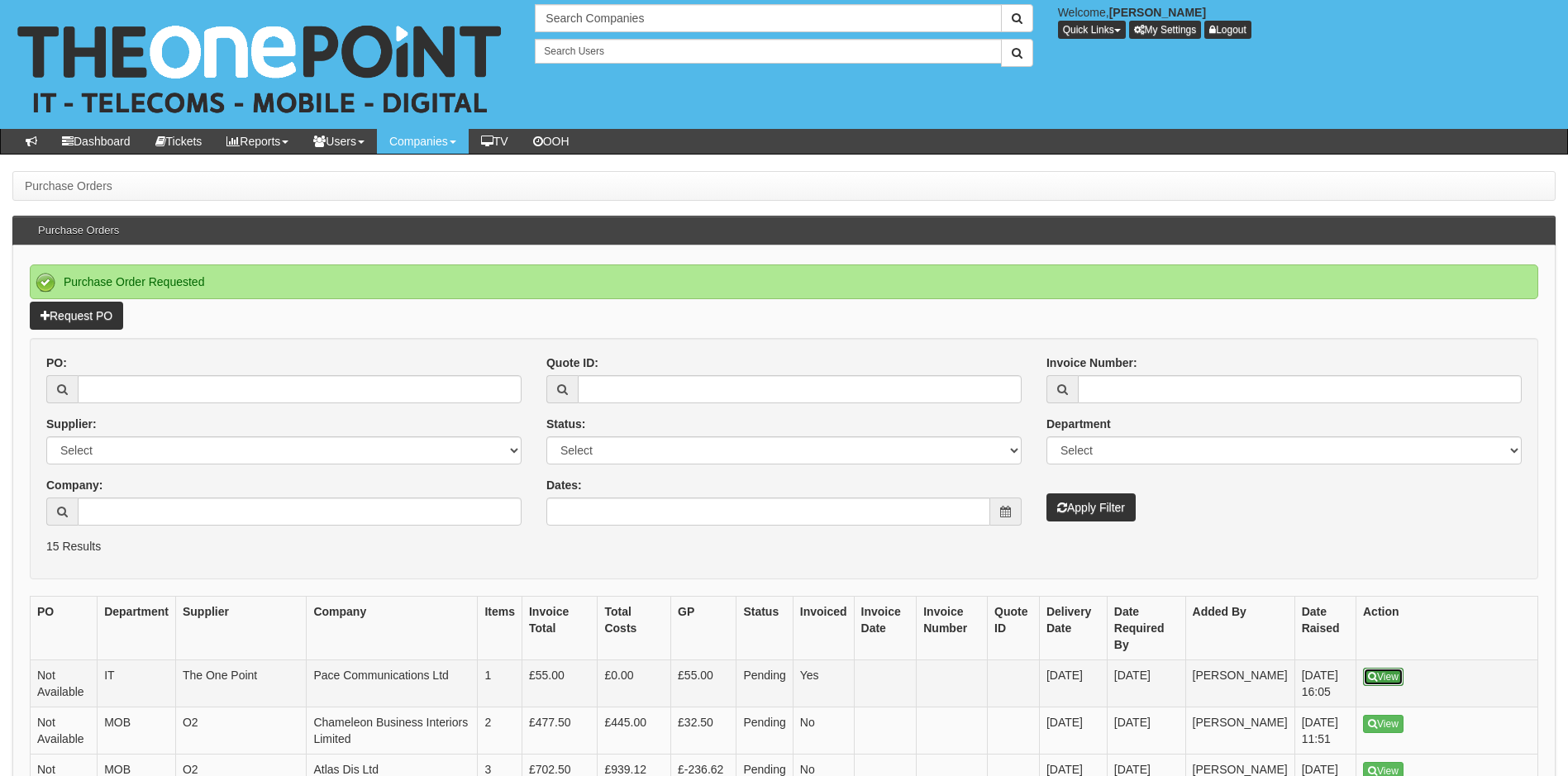
click at [1391, 668] on link "View" at bounding box center [1382, 677] width 41 height 18
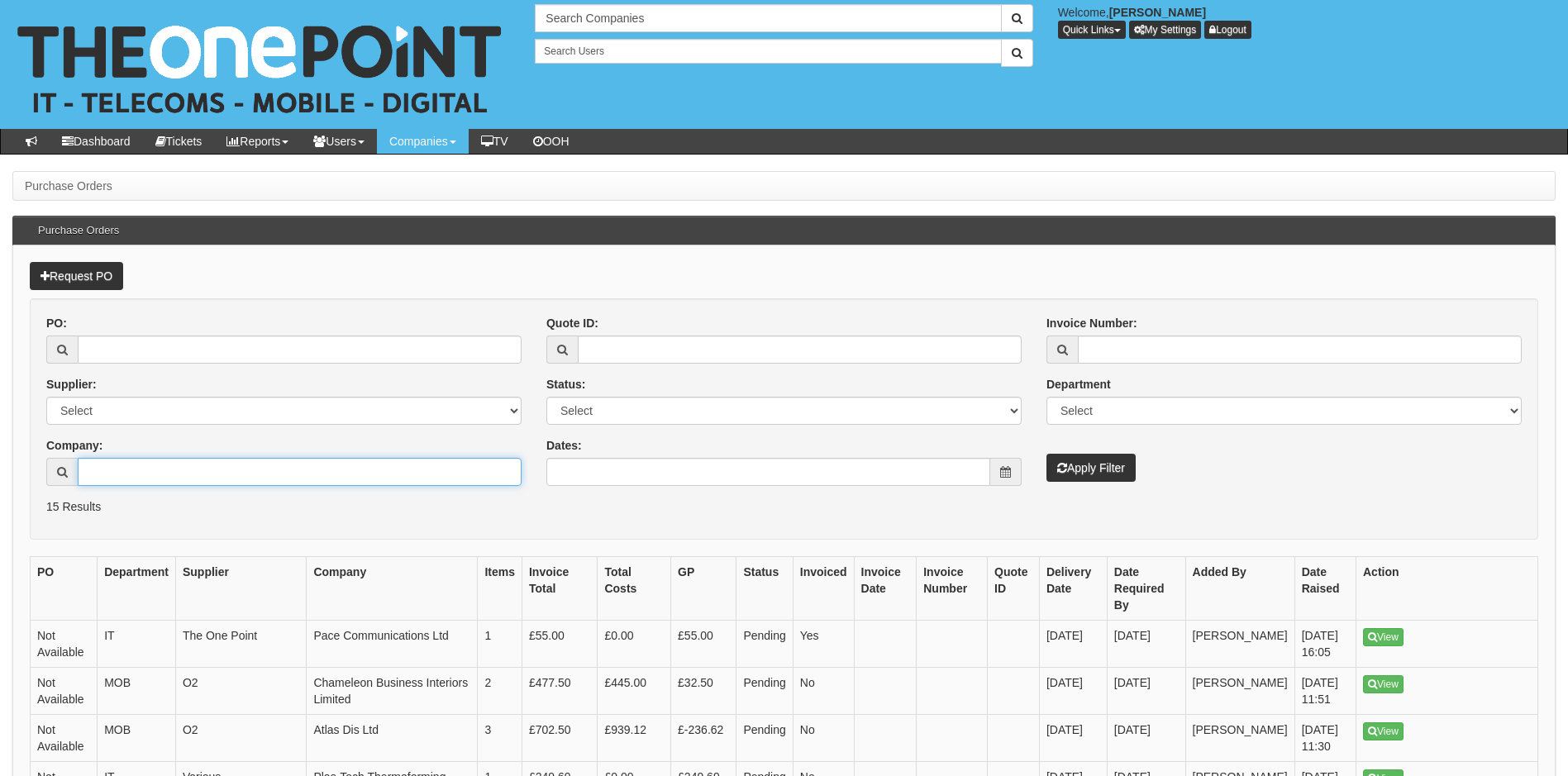
click at [203, 471] on input "Company:" at bounding box center [300, 471] width 444 height 28
